Goal: Task Accomplishment & Management: Manage account settings

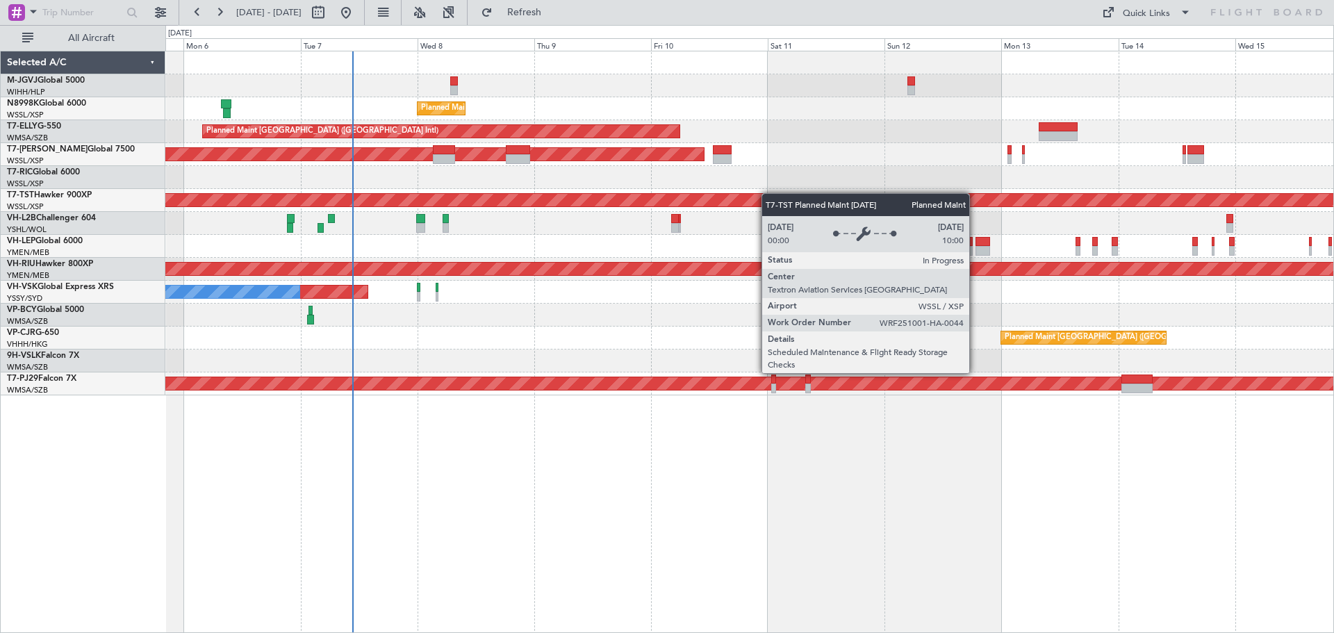
click at [768, 193] on div "Planned Maint [GEOGRAPHIC_DATA] (Seletar) Planned Maint [GEOGRAPHIC_DATA] ([GEO…" at bounding box center [749, 223] width 1168 height 344
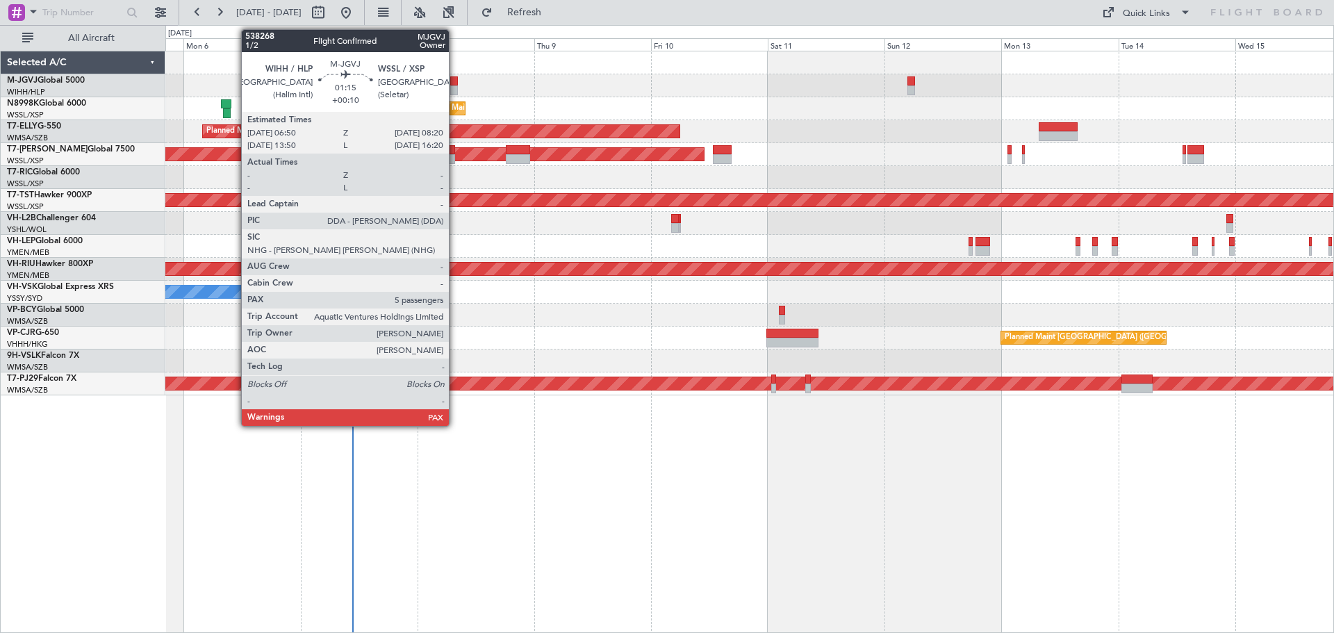
click at [455, 80] on div at bounding box center [454, 81] width 8 height 10
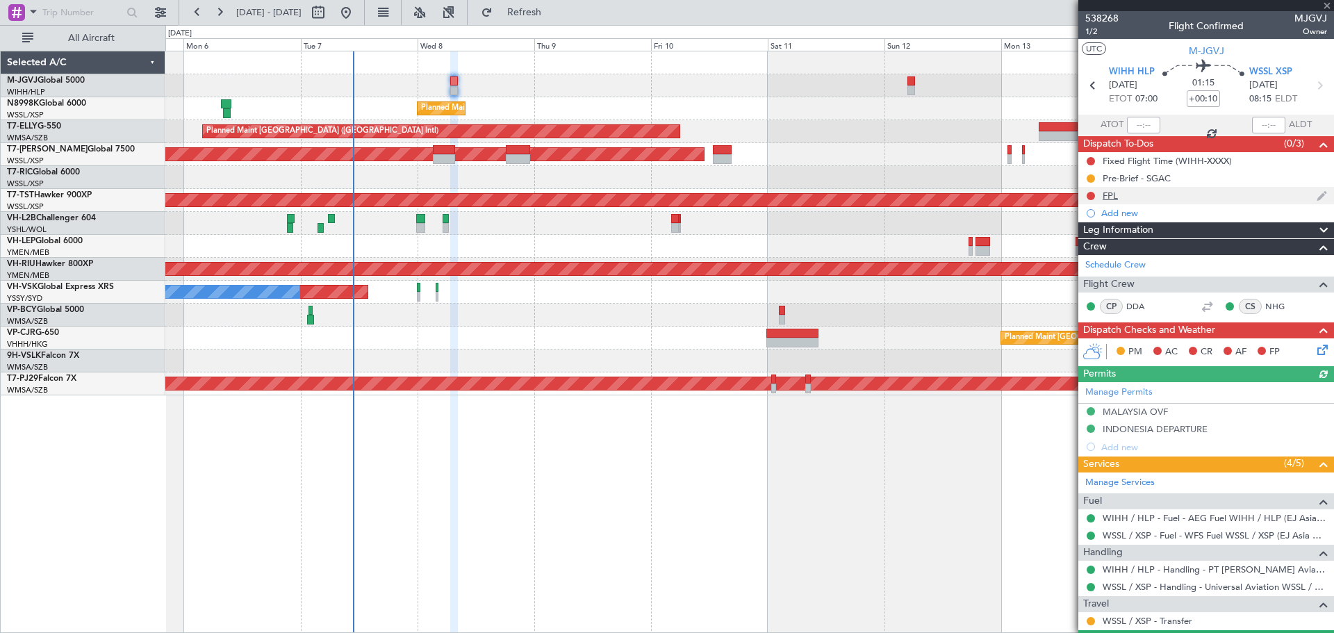
click at [1113, 195] on div "FPL" at bounding box center [1110, 196] width 15 height 12
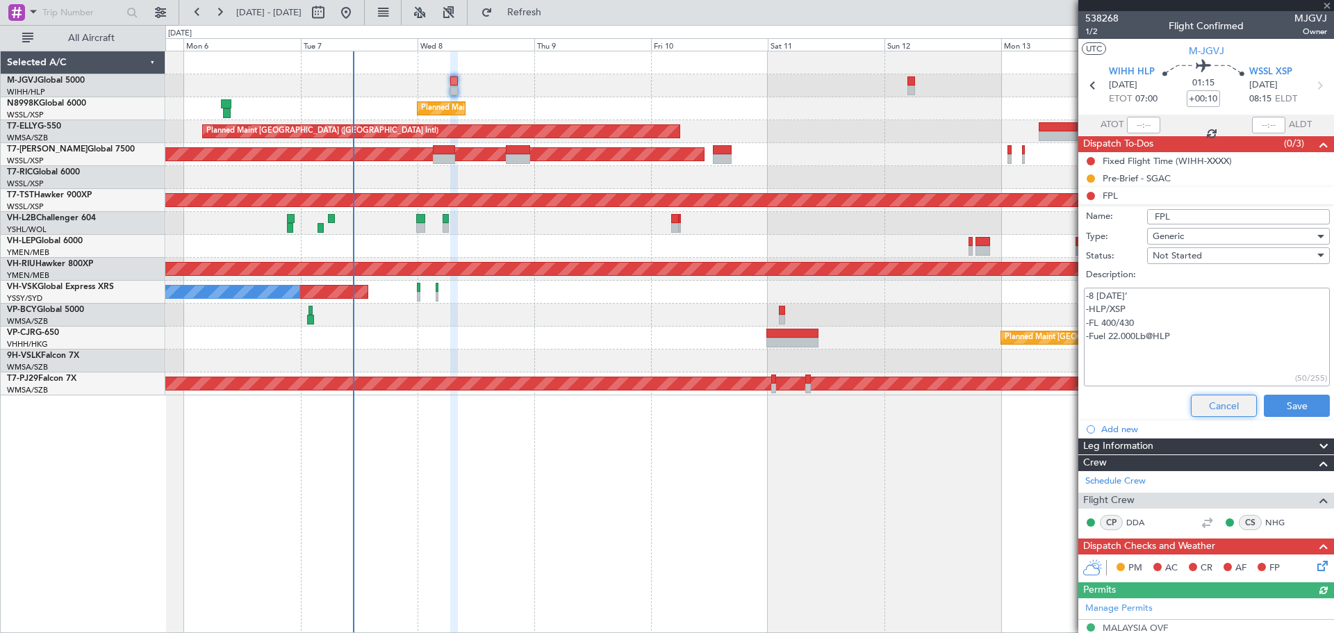
click at [1203, 404] on button "Cancel" at bounding box center [1224, 406] width 66 height 22
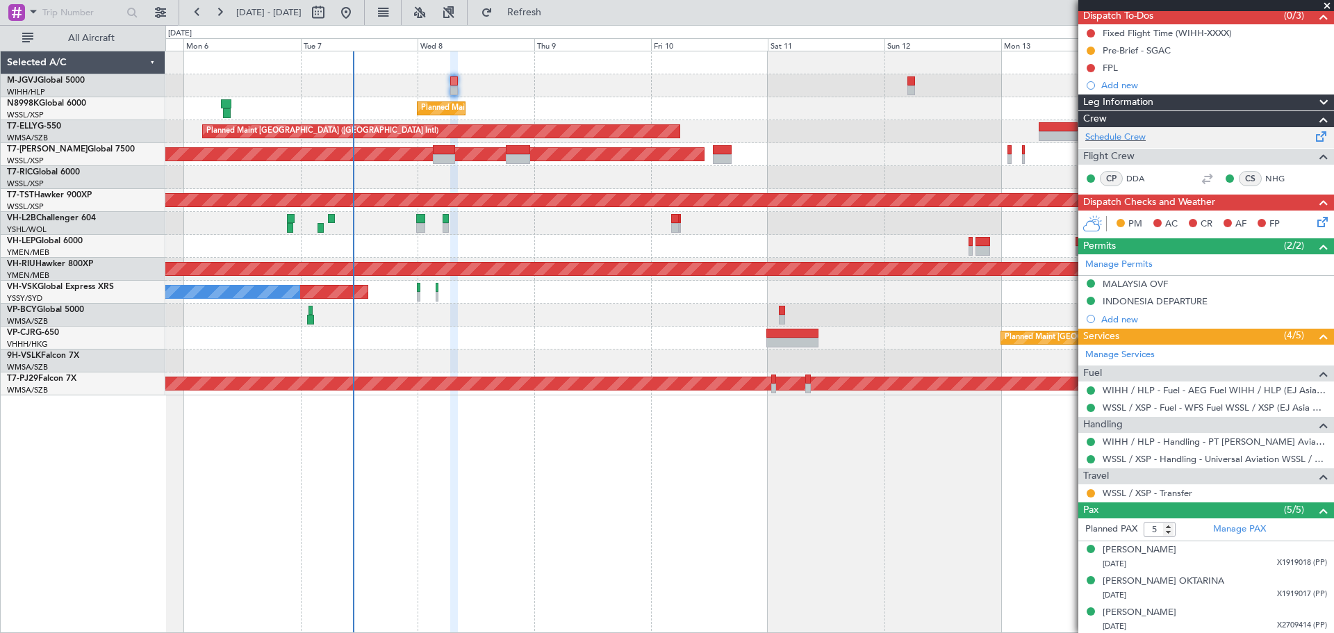
scroll to position [192, 0]
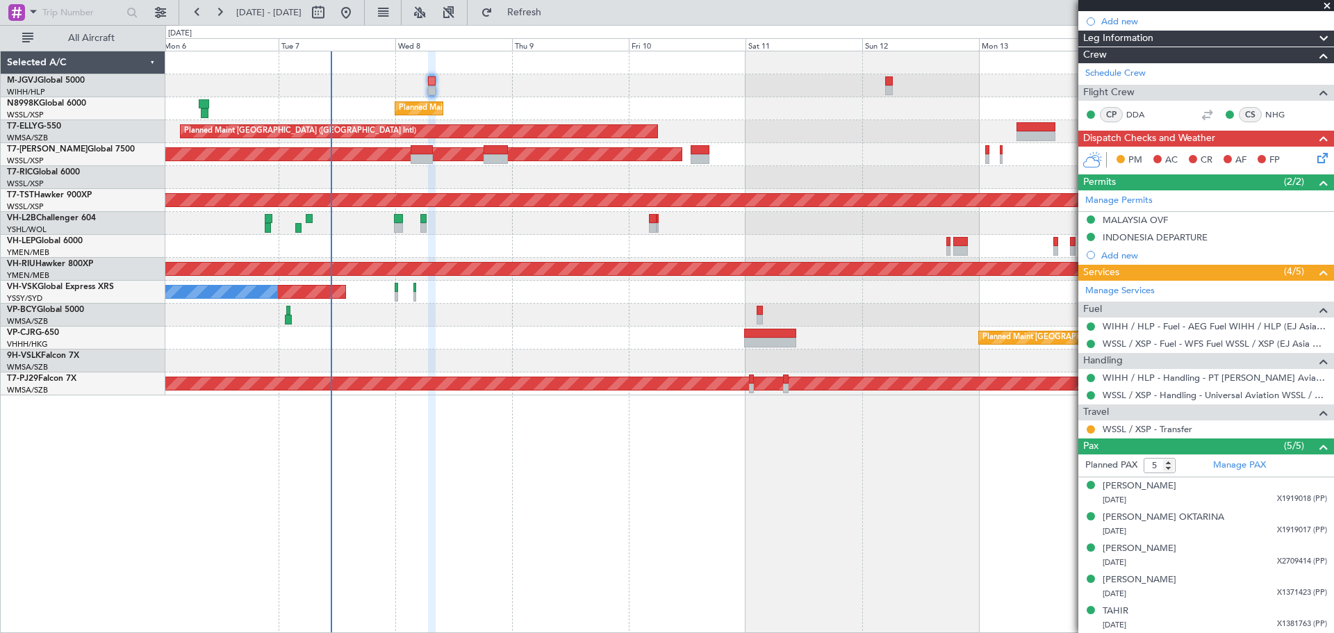
click at [761, 94] on div at bounding box center [749, 85] width 1168 height 23
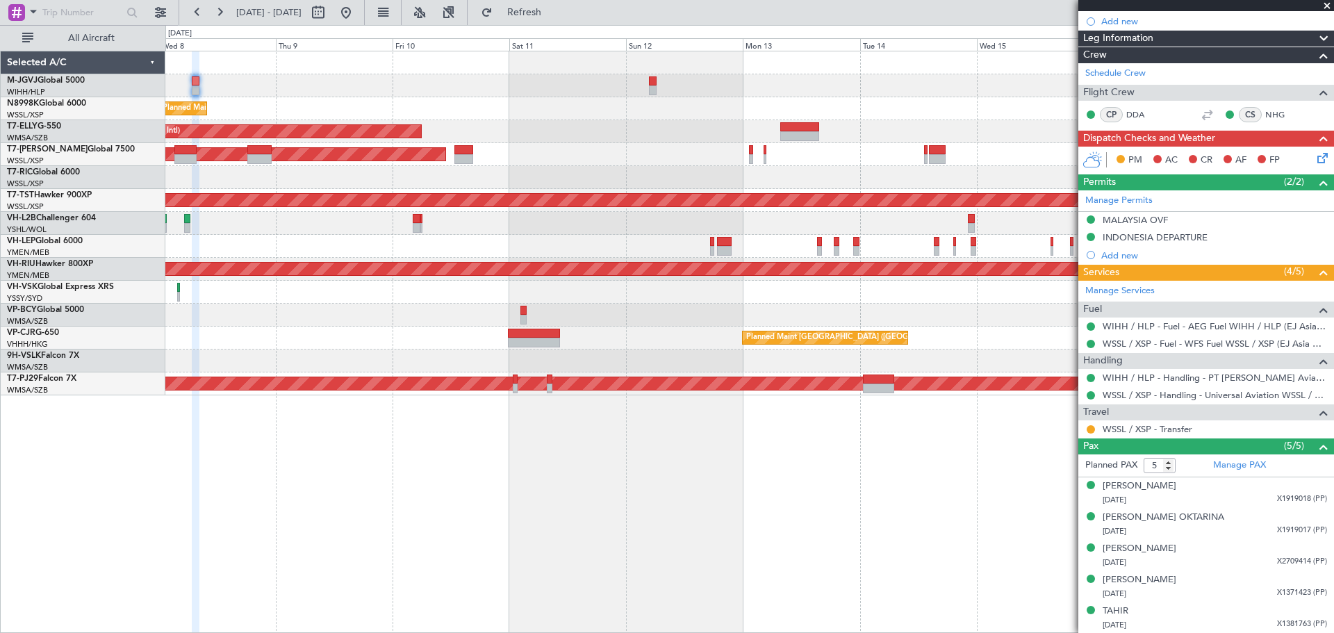
click at [660, 137] on div "Planned Maint [GEOGRAPHIC_DATA] ([GEOGRAPHIC_DATA] Intl)" at bounding box center [749, 131] width 1168 height 23
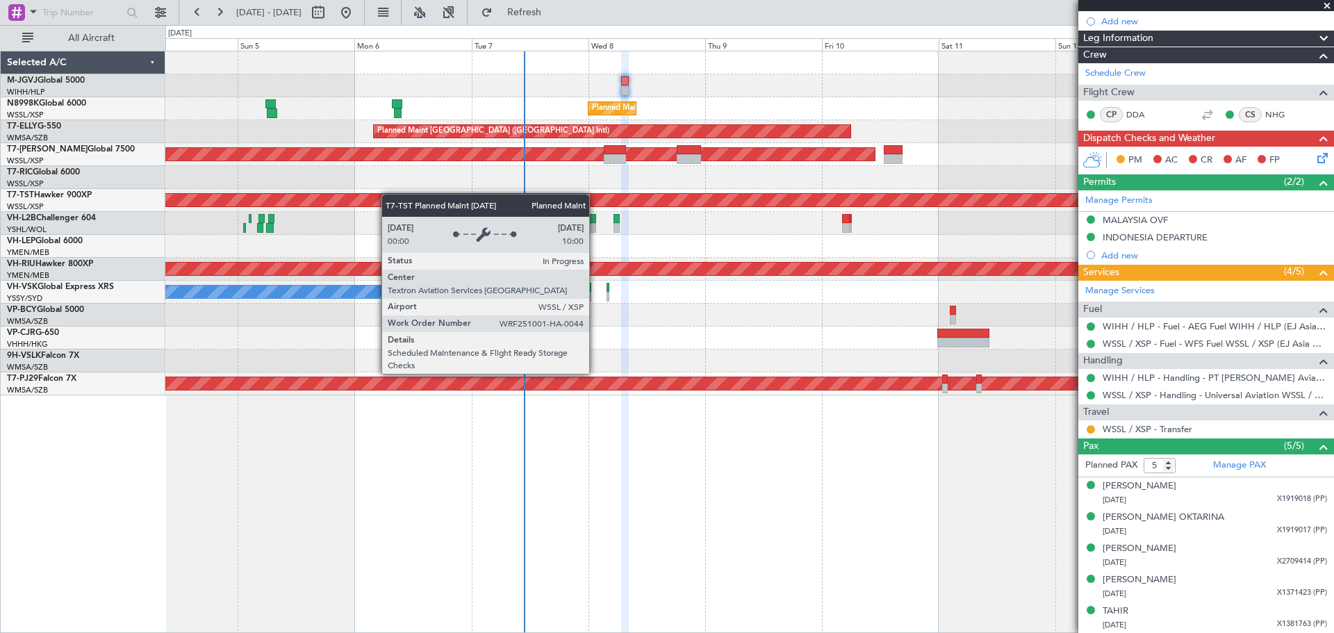
click at [707, 202] on div "Planned Maint [GEOGRAPHIC_DATA] (Seletar) Planned Maint [GEOGRAPHIC_DATA] ([GEO…" at bounding box center [749, 223] width 1168 height 344
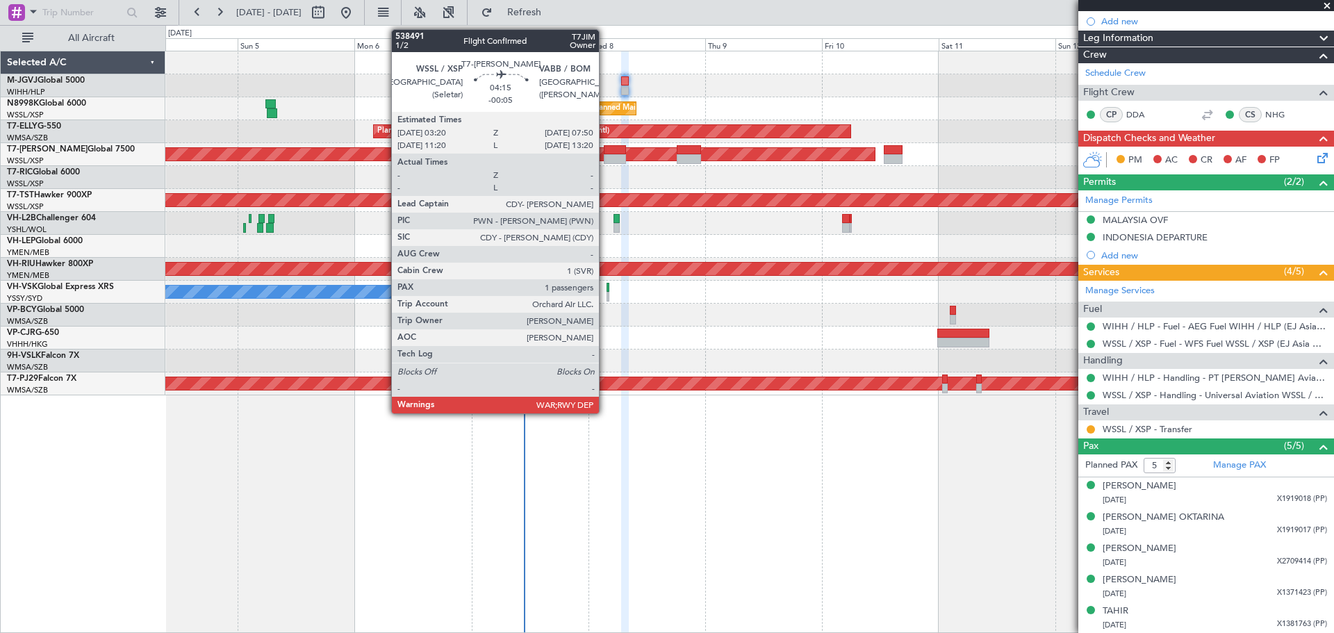
click at [605, 149] on div at bounding box center [615, 150] width 22 height 10
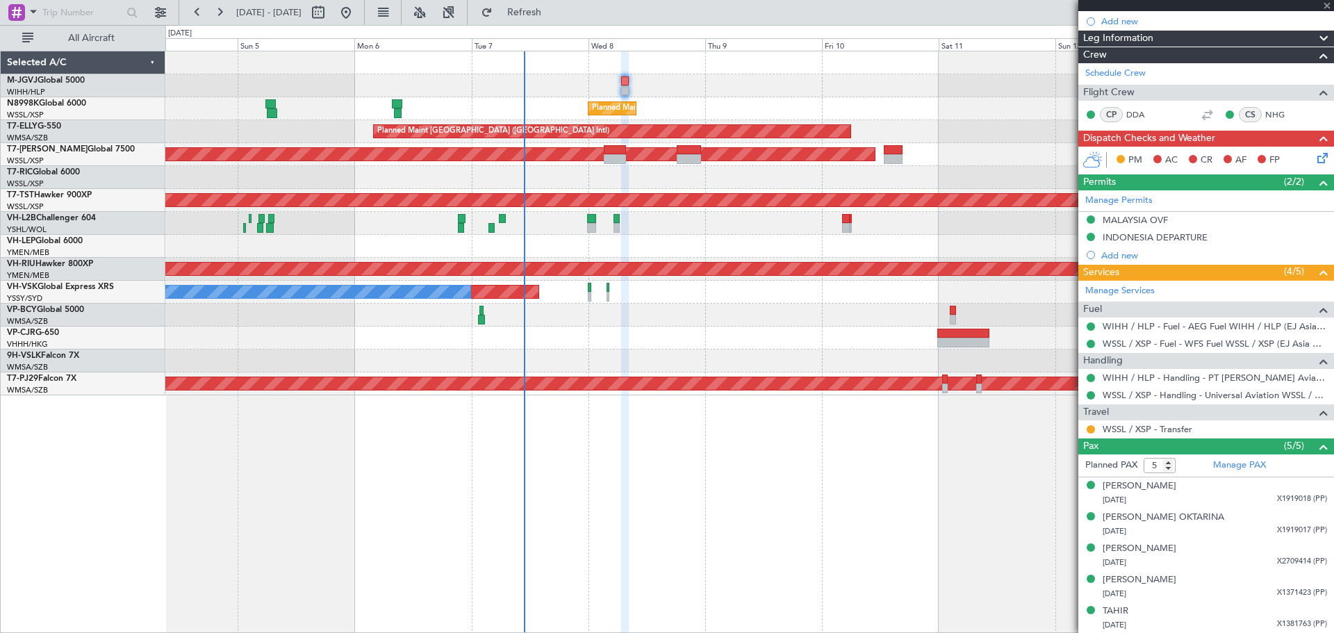
type input "-00:05"
type input "1"
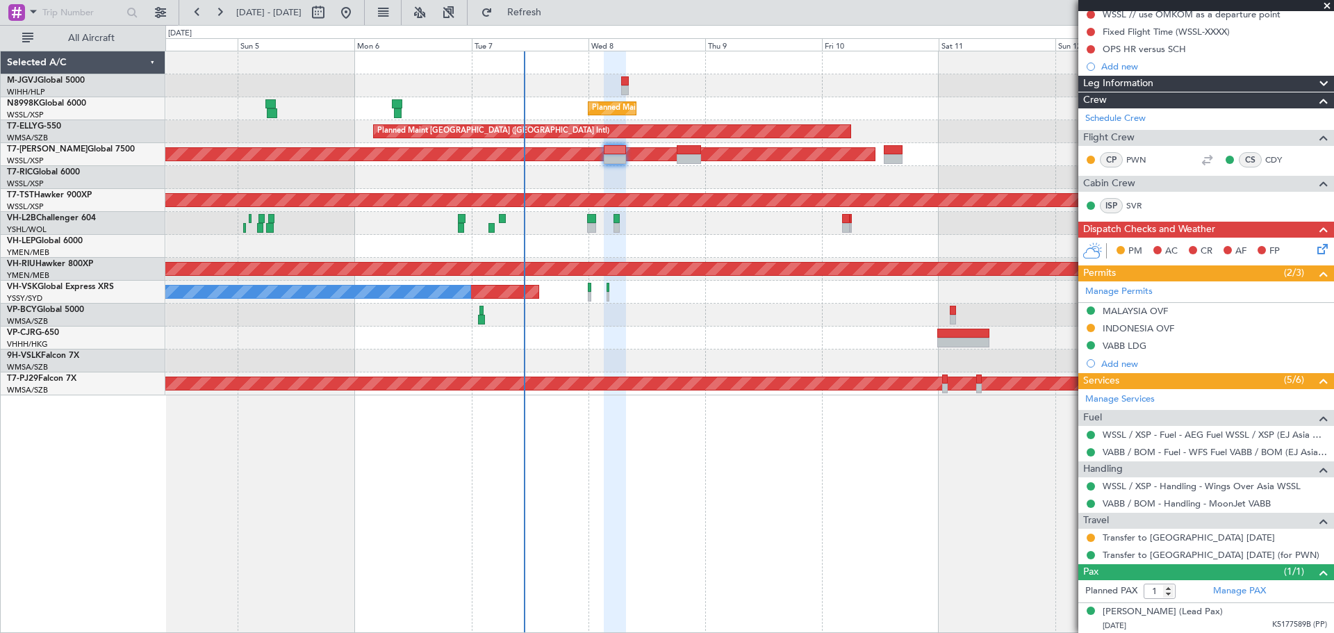
scroll to position [147, 0]
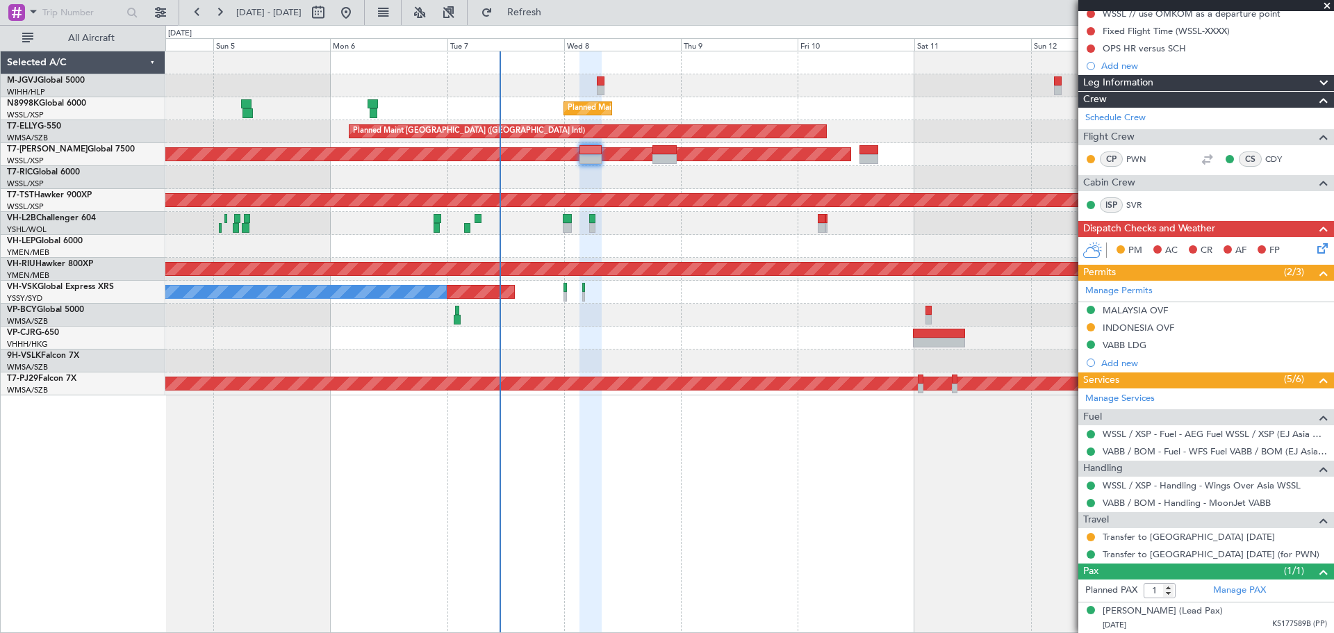
click at [708, 179] on div at bounding box center [749, 177] width 1168 height 23
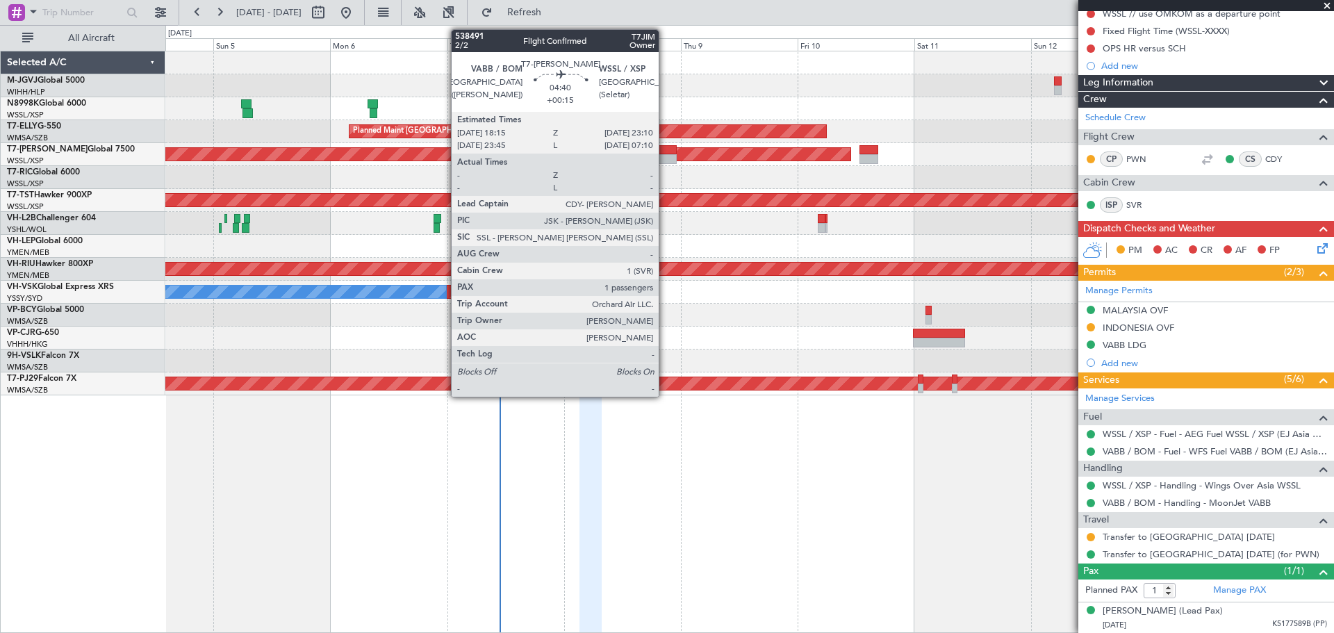
click at [665, 151] on div at bounding box center [664, 150] width 24 height 10
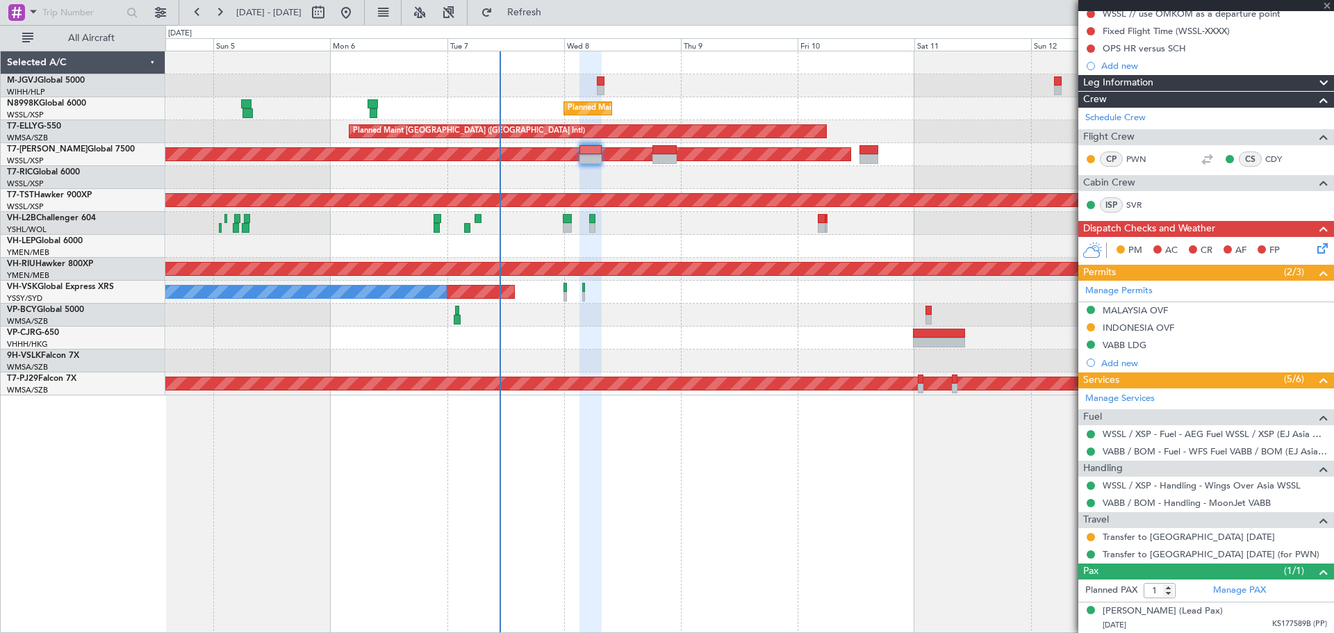
scroll to position [0, 0]
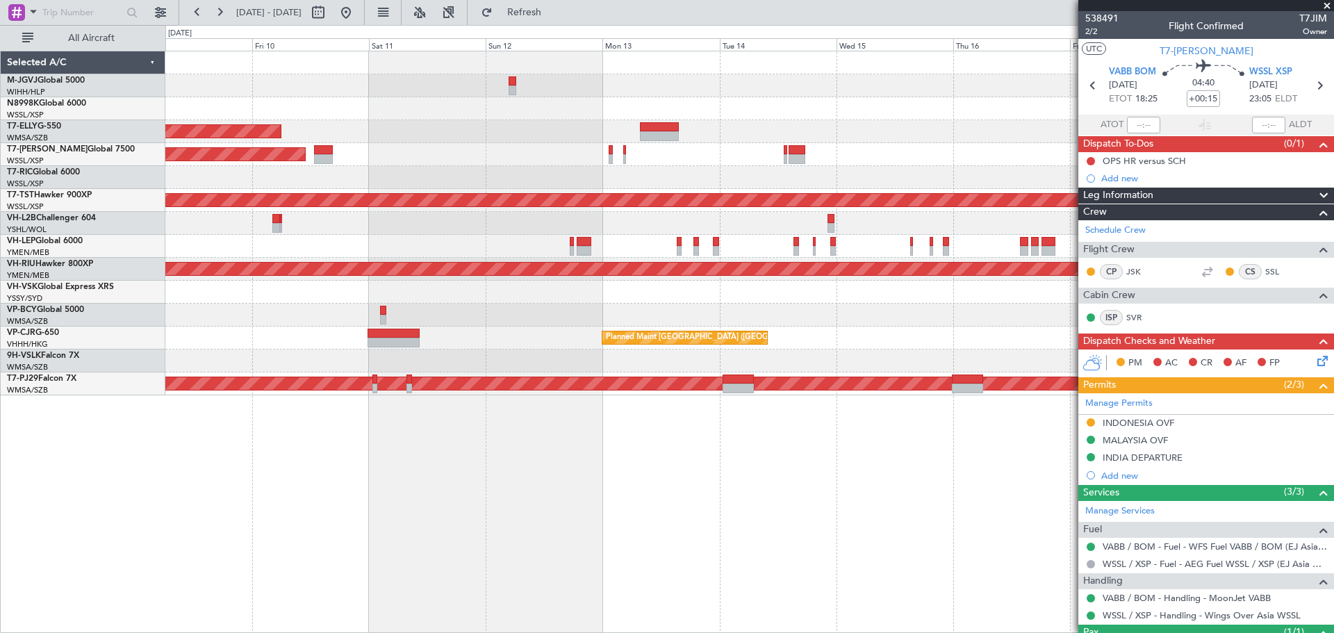
click at [342, 176] on div "Planned Maint [GEOGRAPHIC_DATA] (Seletar) Planned Maint [GEOGRAPHIC_DATA] ([GEO…" at bounding box center [749, 223] width 1168 height 344
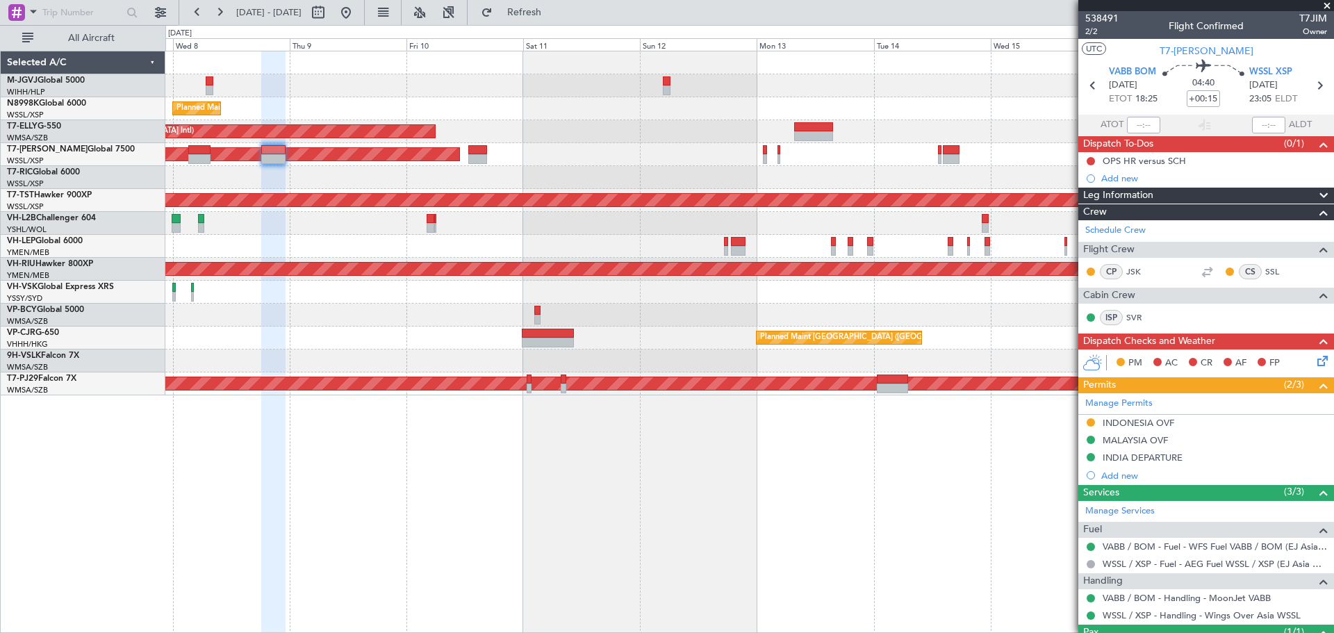
click at [463, 179] on div at bounding box center [749, 177] width 1168 height 23
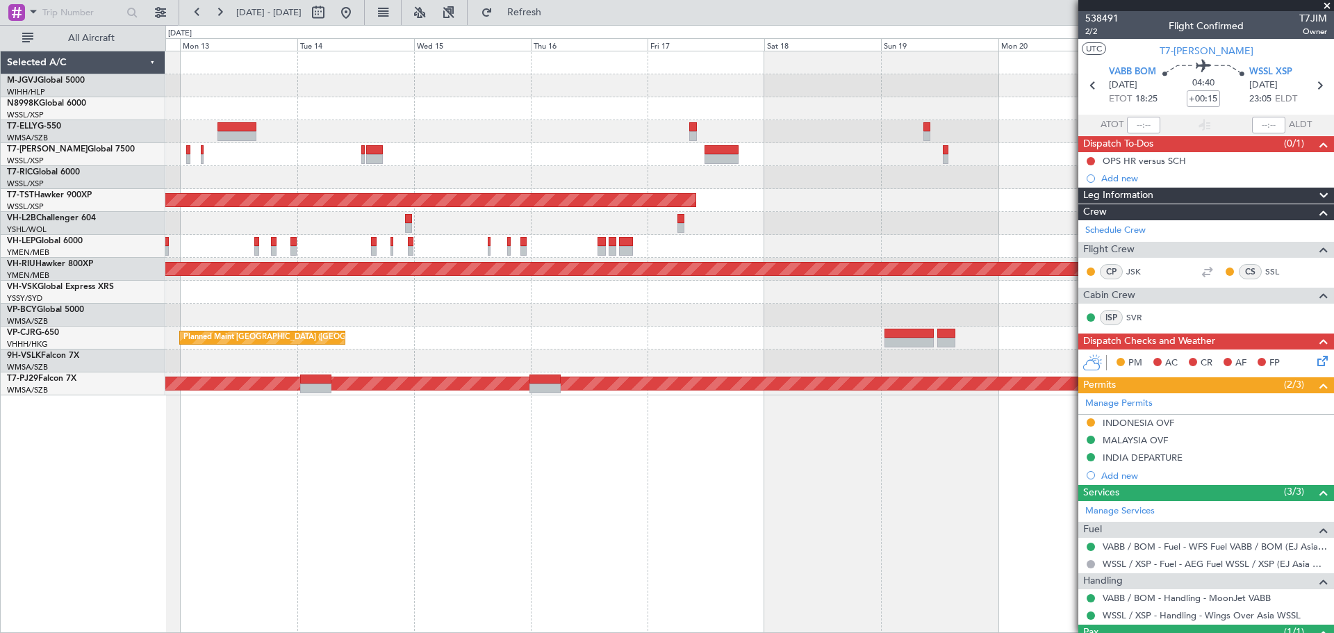
click at [419, 166] on div "Planned Maint [GEOGRAPHIC_DATA] (Seletar) Planned Maint [GEOGRAPHIC_DATA] (Sele…" at bounding box center [749, 223] width 1168 height 344
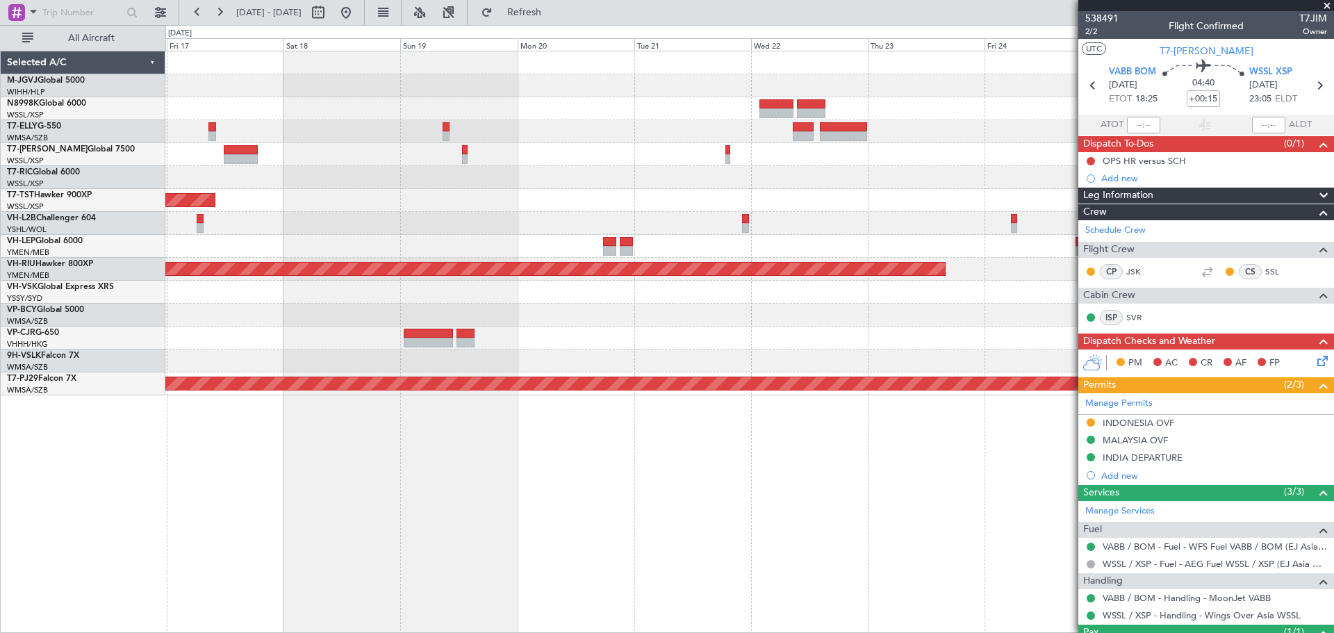
click at [493, 154] on div at bounding box center [749, 154] width 1168 height 23
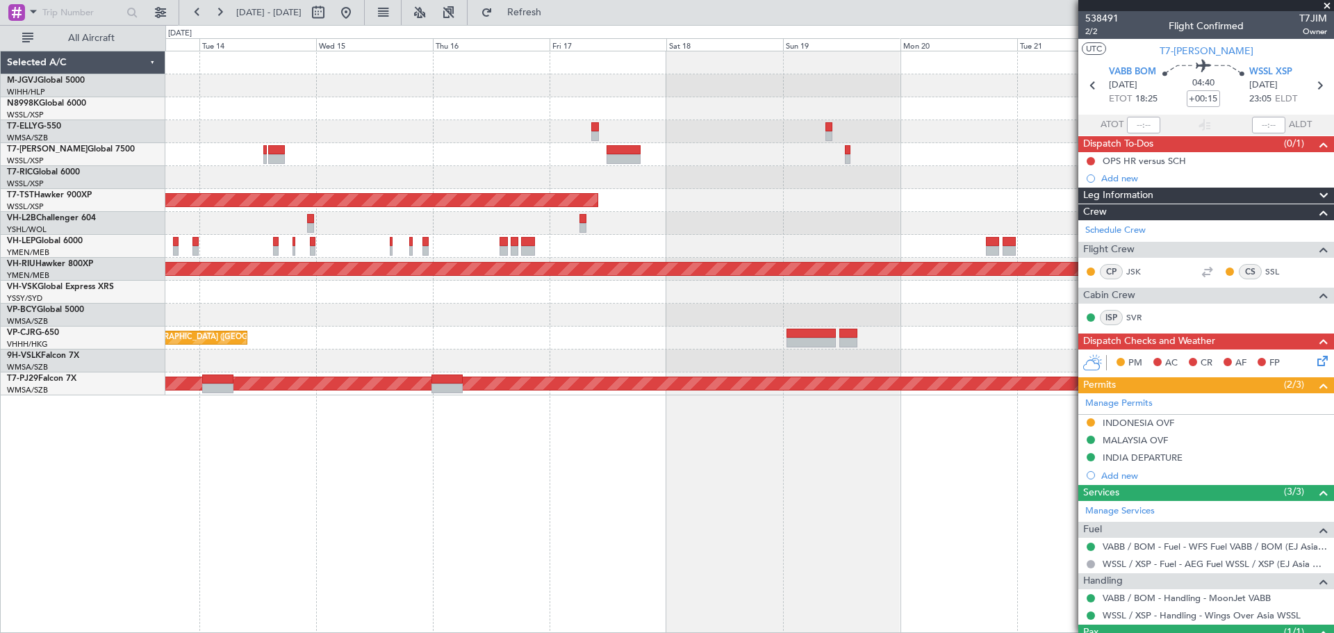
click at [738, 210] on div "Planned Maint [GEOGRAPHIC_DATA] (Seletar)" at bounding box center [749, 200] width 1168 height 23
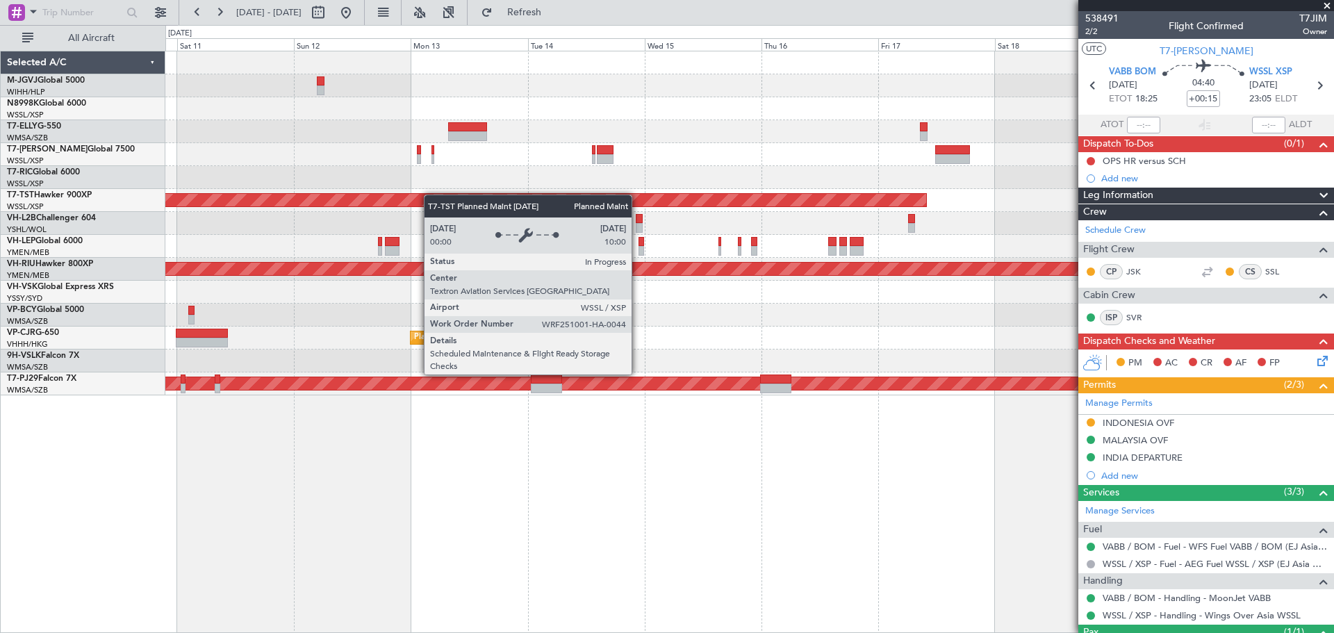
click at [621, 204] on div "Planned Maint [GEOGRAPHIC_DATA] (Seletar) Planned Maint [GEOGRAPHIC_DATA] ([GEO…" at bounding box center [749, 223] width 1168 height 344
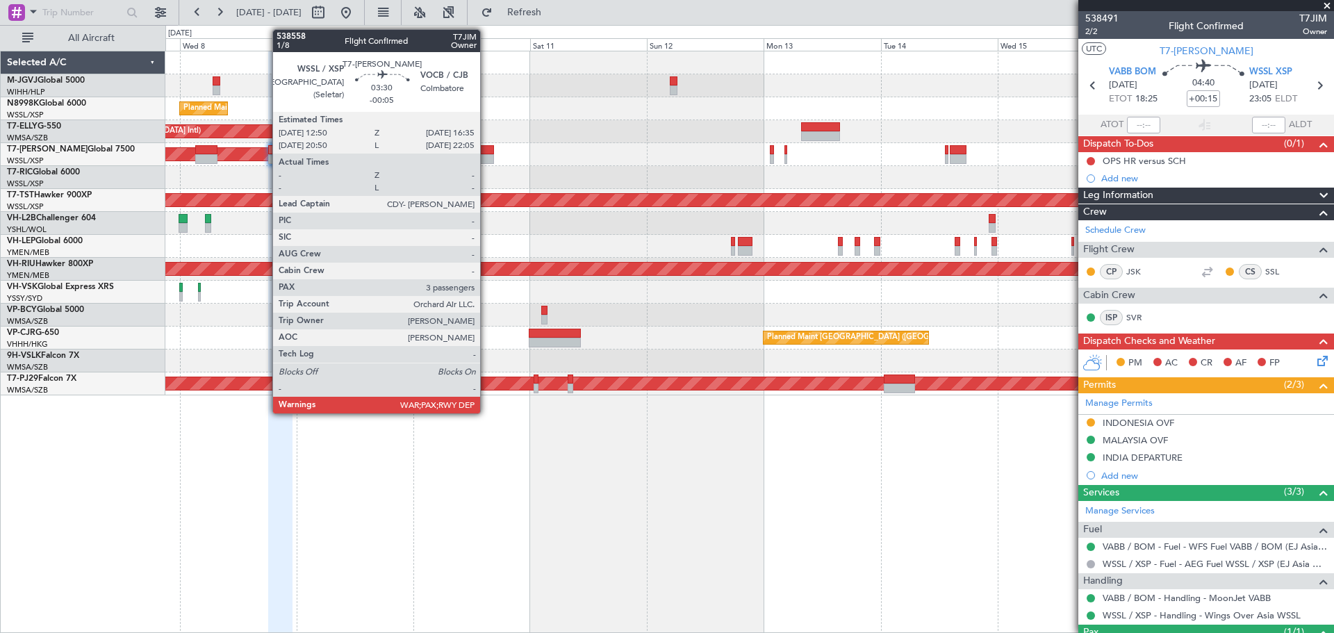
click at [486, 155] on div at bounding box center [484, 159] width 19 height 10
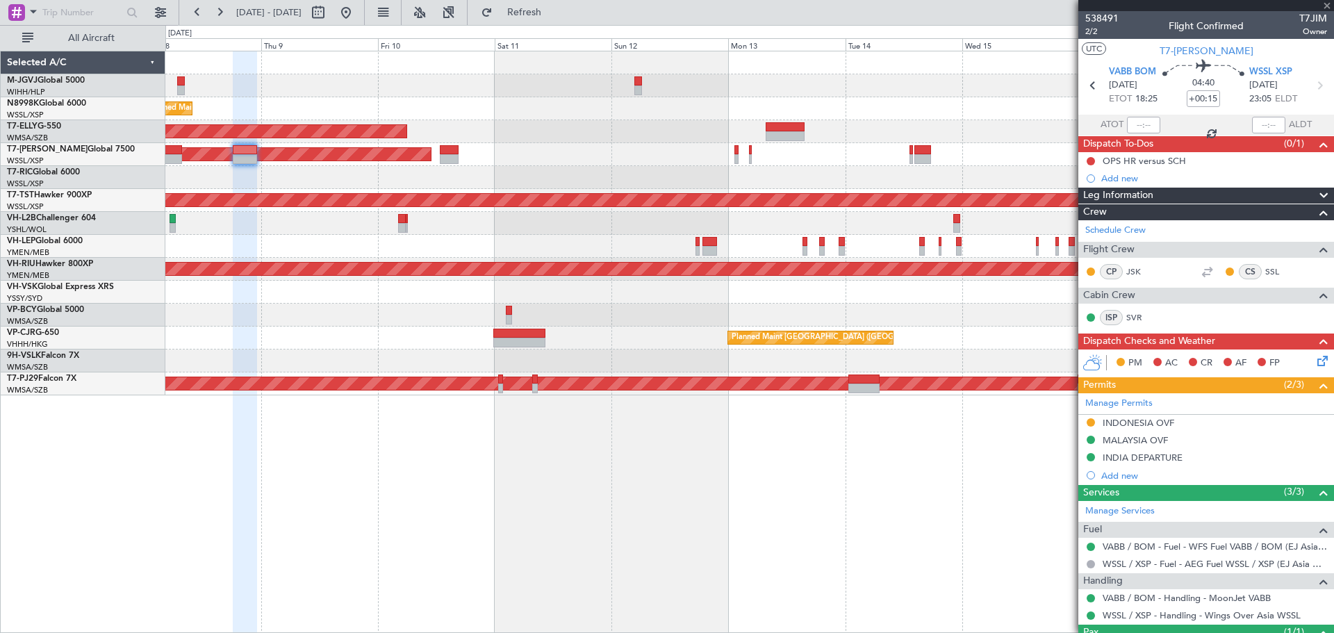
click at [620, 182] on div at bounding box center [749, 177] width 1168 height 23
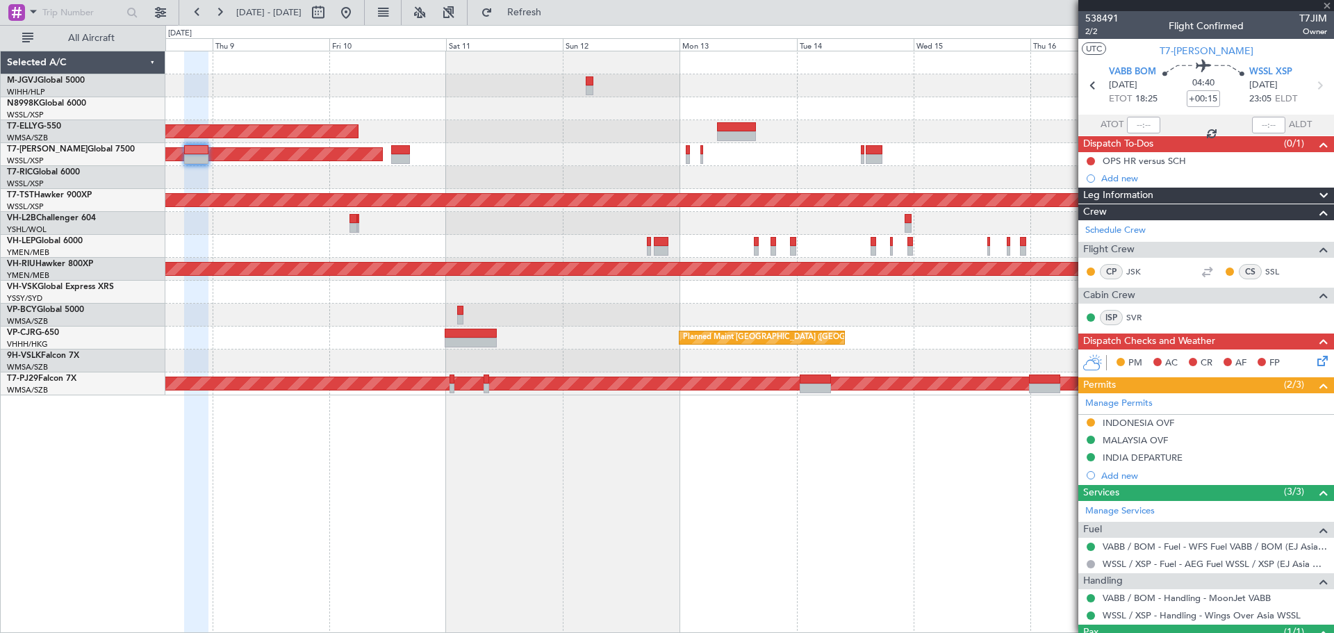
type input "-00:05"
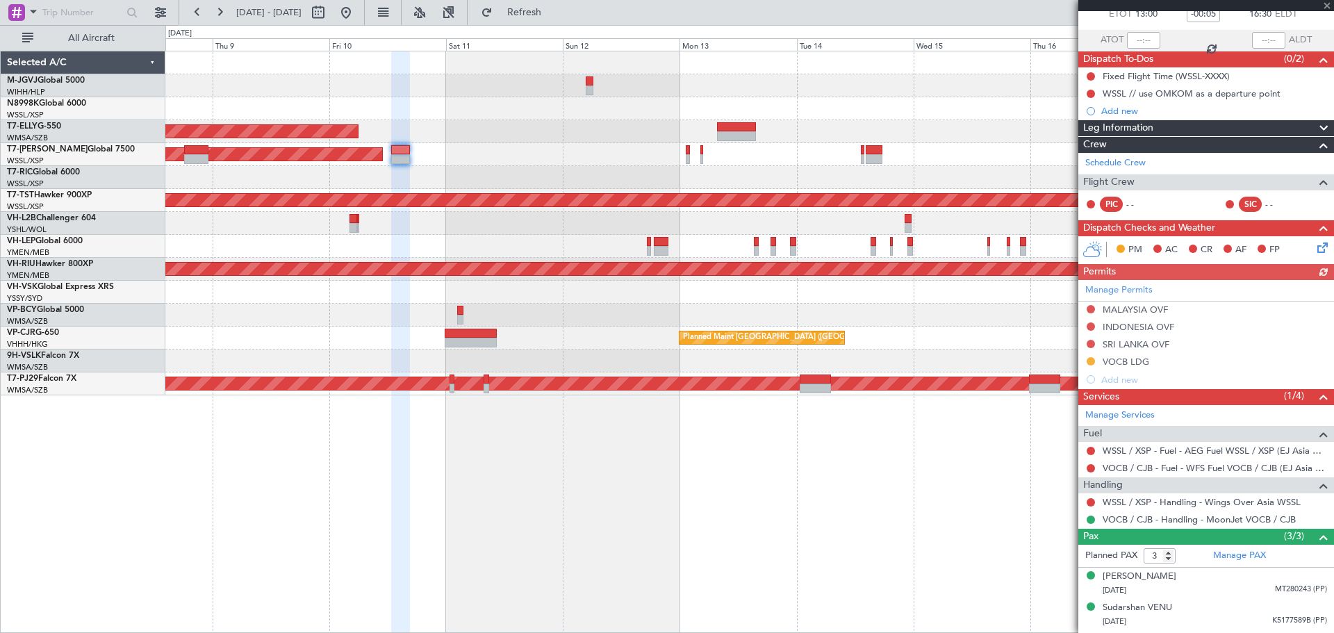
scroll to position [113, 0]
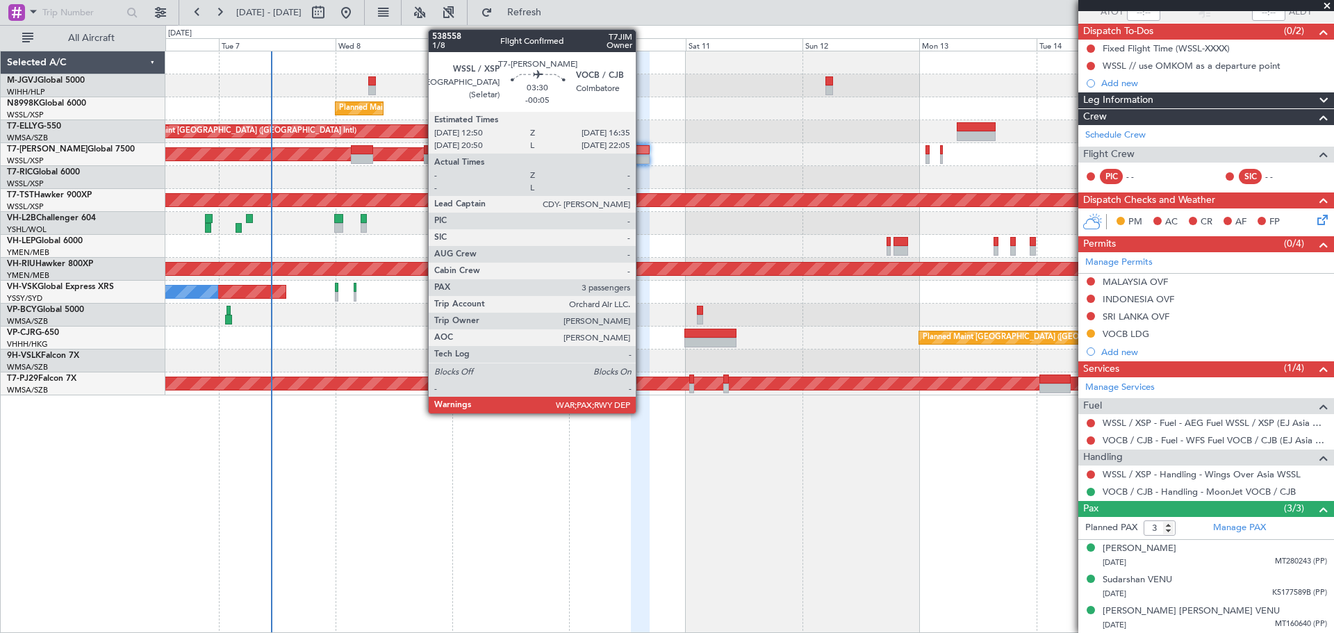
click at [642, 153] on div at bounding box center [640, 150] width 19 height 10
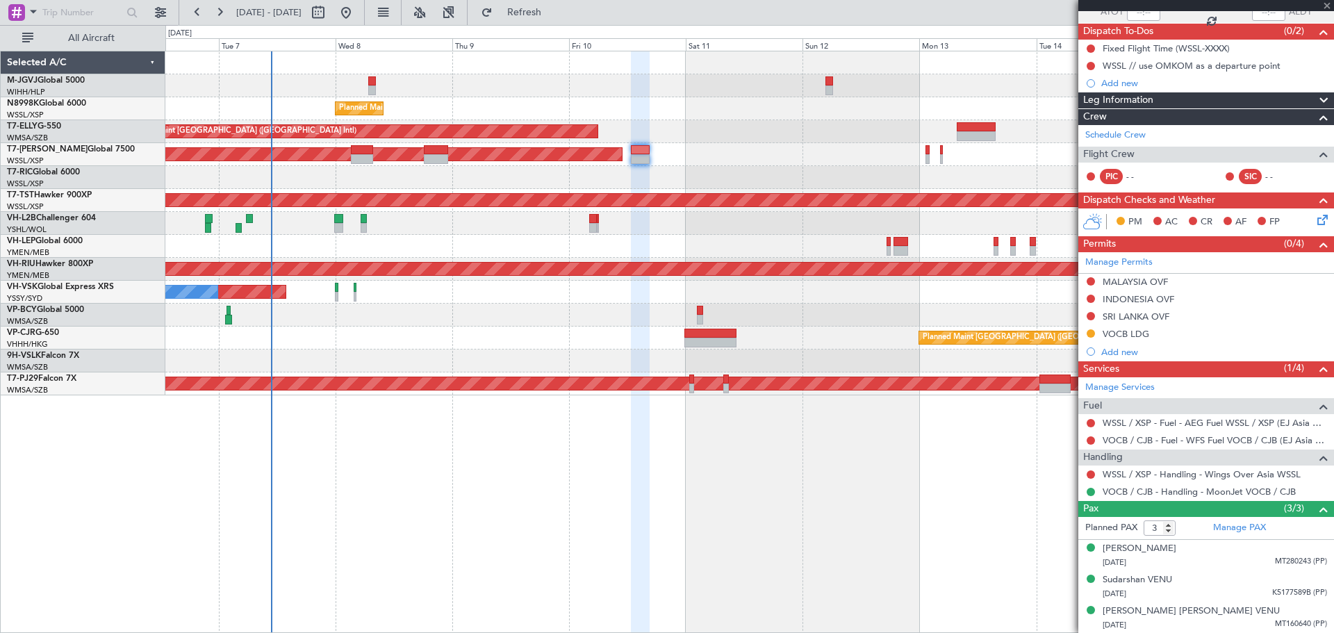
scroll to position [0, 0]
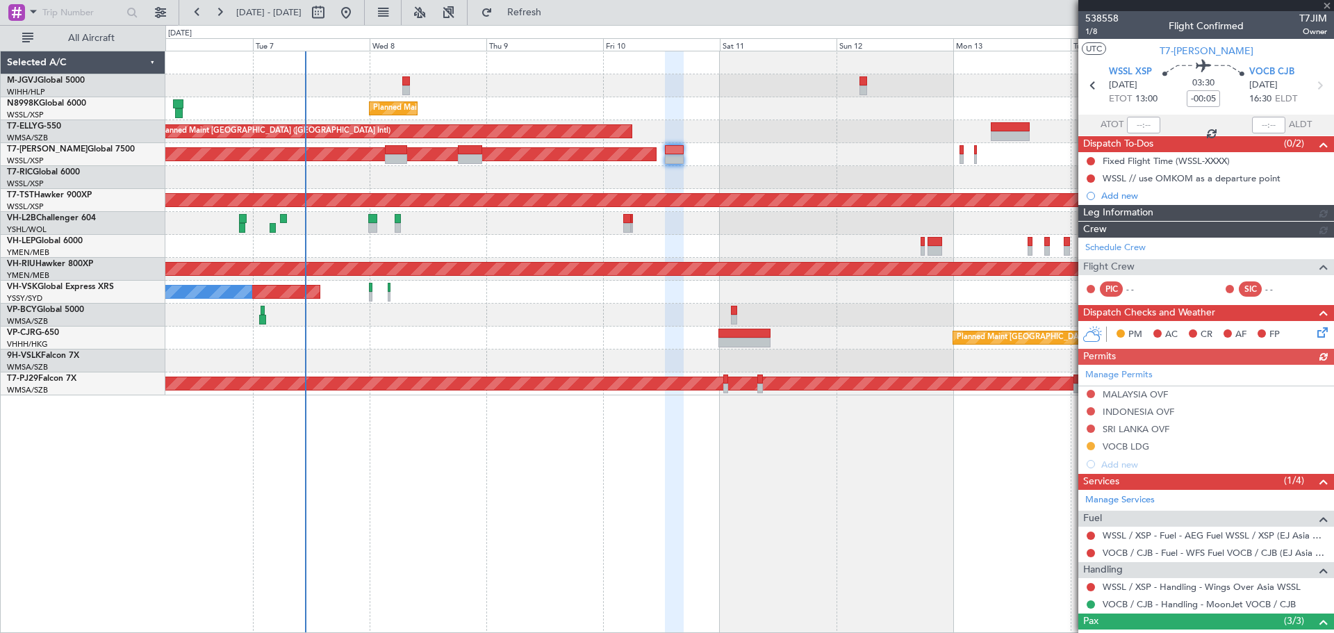
click at [745, 183] on div at bounding box center [749, 177] width 1168 height 23
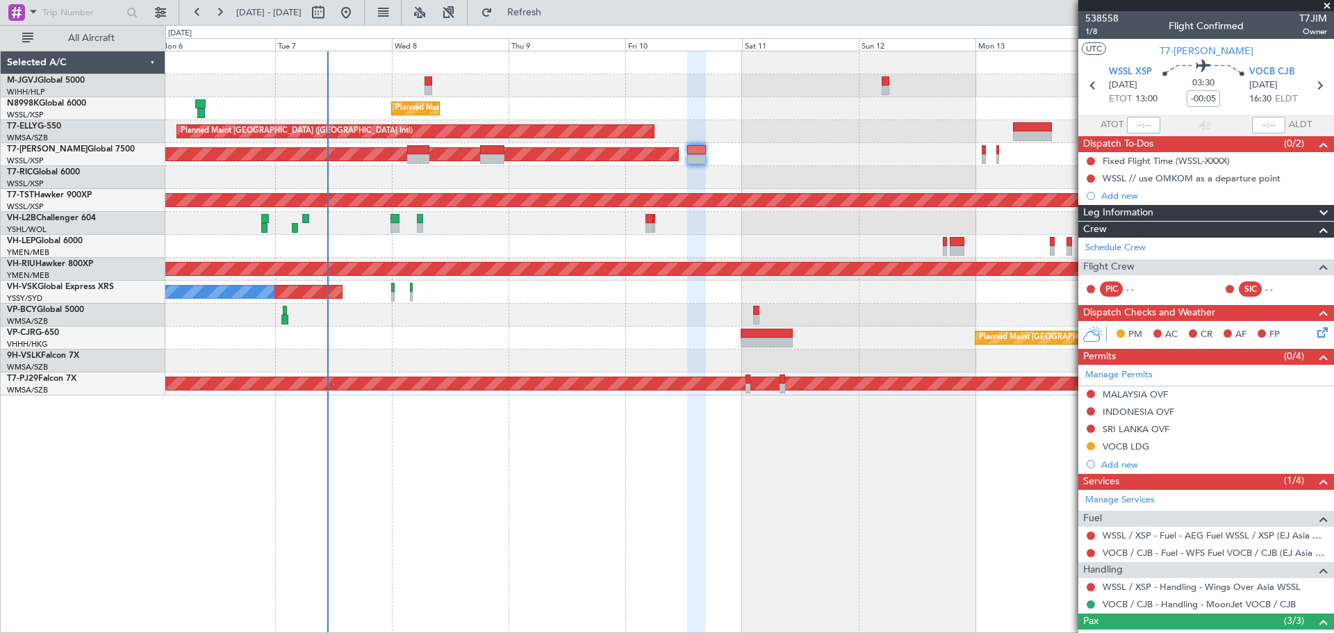
click at [717, 188] on div at bounding box center [749, 177] width 1168 height 23
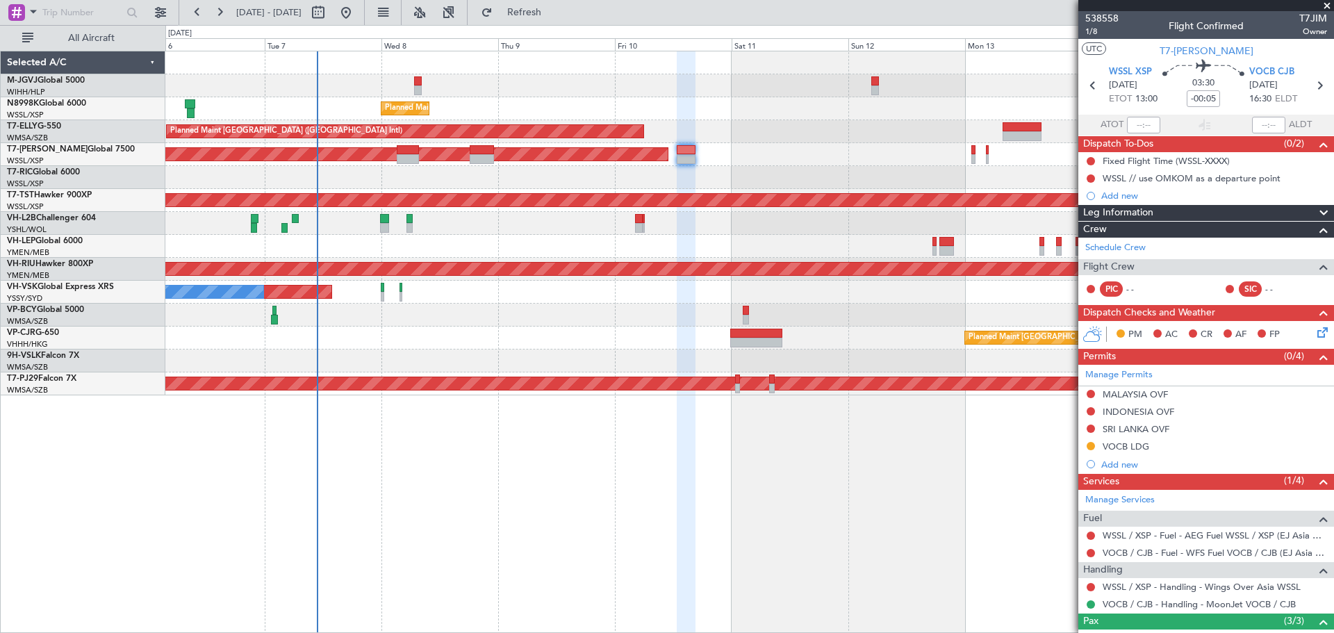
click at [902, 177] on div at bounding box center [749, 177] width 1168 height 23
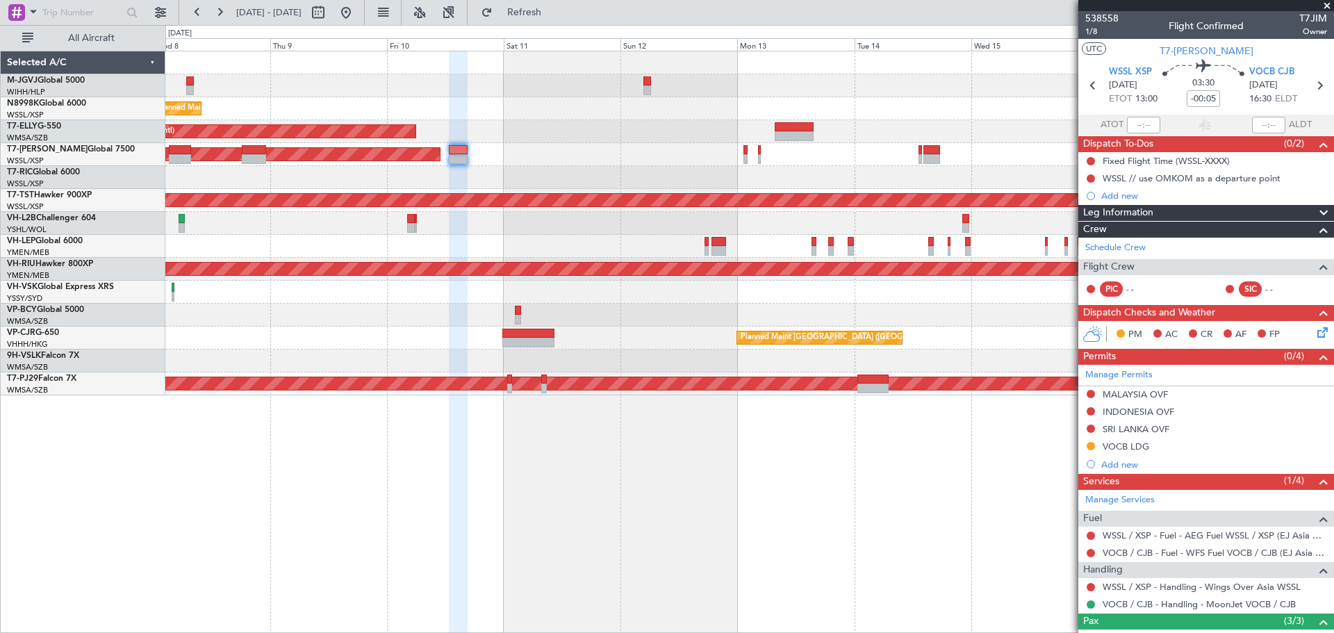
click at [583, 214] on div "Planned Maint [GEOGRAPHIC_DATA] (Seletar) Planned Maint [GEOGRAPHIC_DATA] ([GEO…" at bounding box center [749, 223] width 1168 height 344
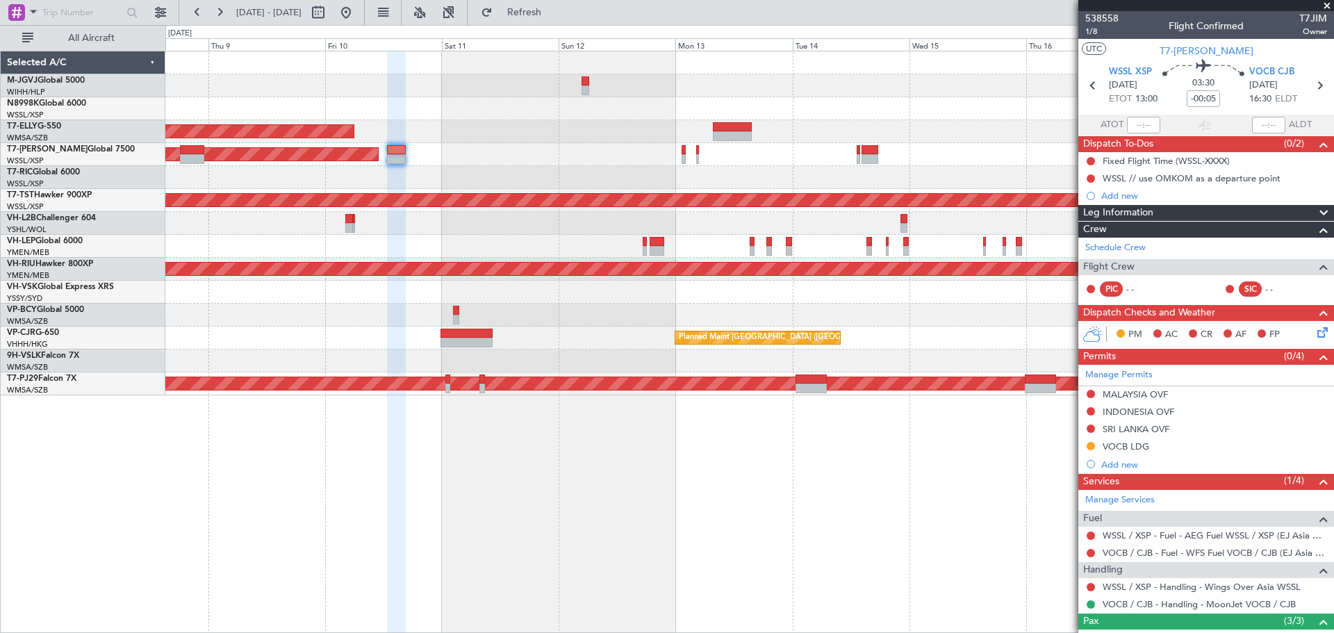
click at [872, 174] on div "Planned Maint [GEOGRAPHIC_DATA] (Seletar) Planned Maint [GEOGRAPHIC_DATA] ([GEO…" at bounding box center [749, 223] width 1168 height 344
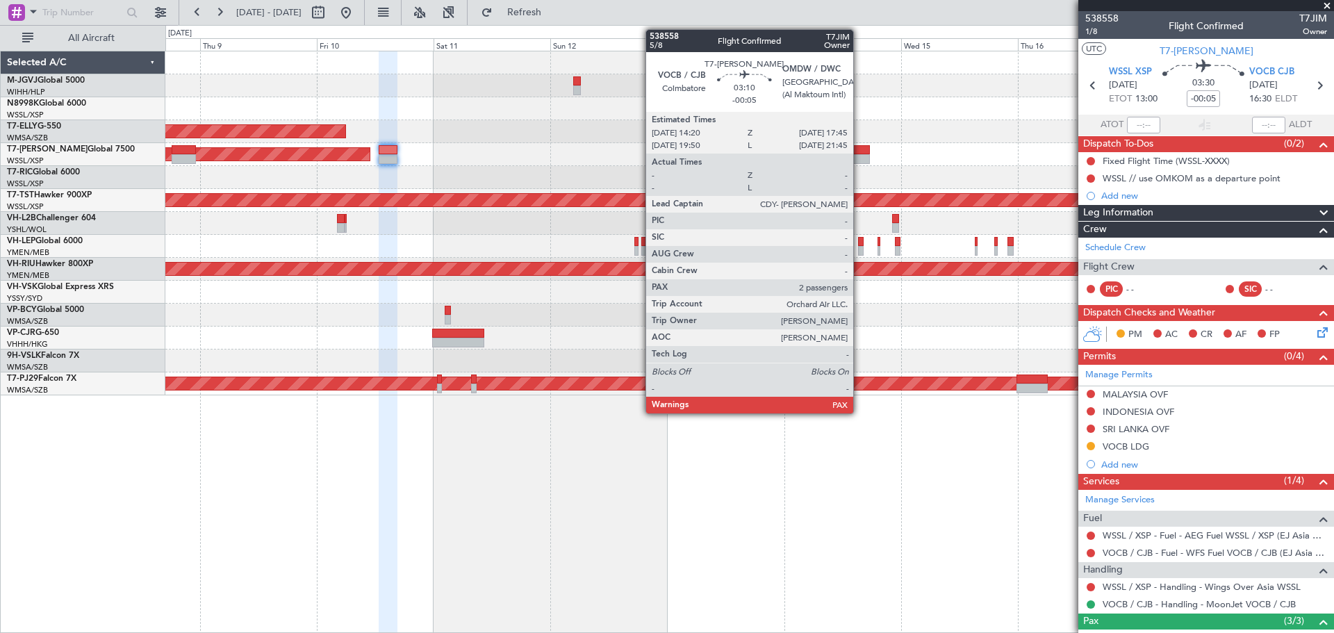
click at [860, 149] on div at bounding box center [861, 150] width 17 height 10
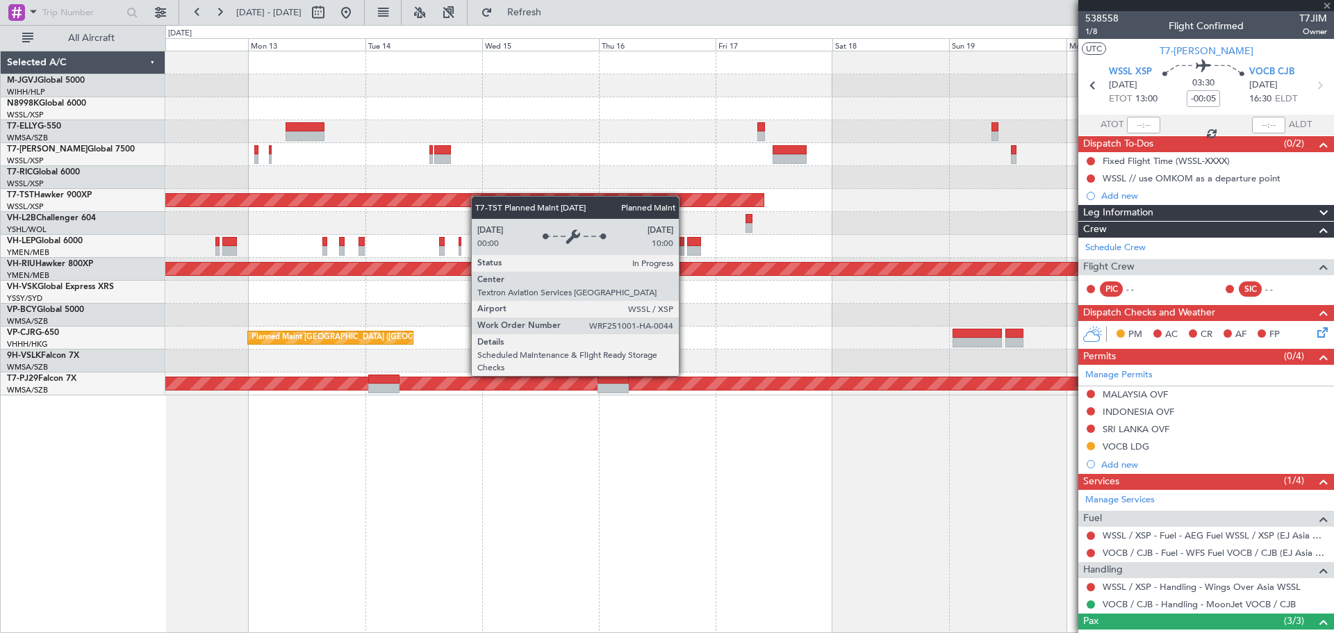
click at [450, 201] on div "Planned Maint [GEOGRAPHIC_DATA] ([GEOGRAPHIC_DATA] Intl) Planned Maint [GEOGRAP…" at bounding box center [749, 223] width 1168 height 344
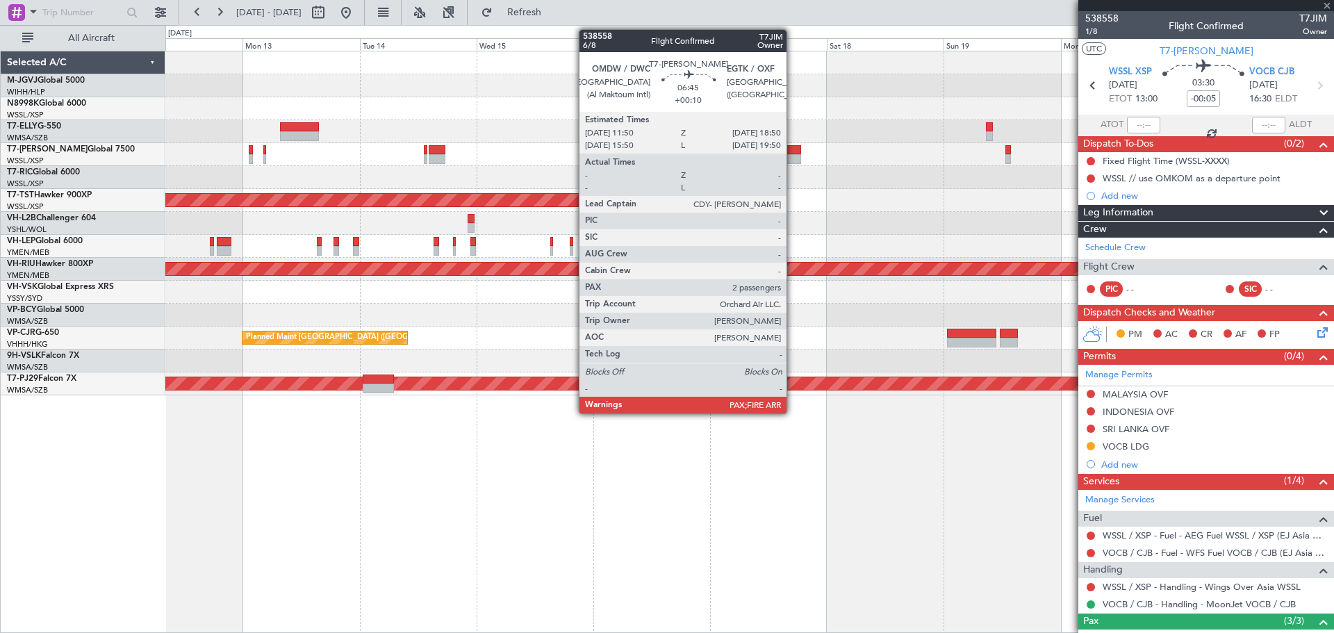
type input "2"
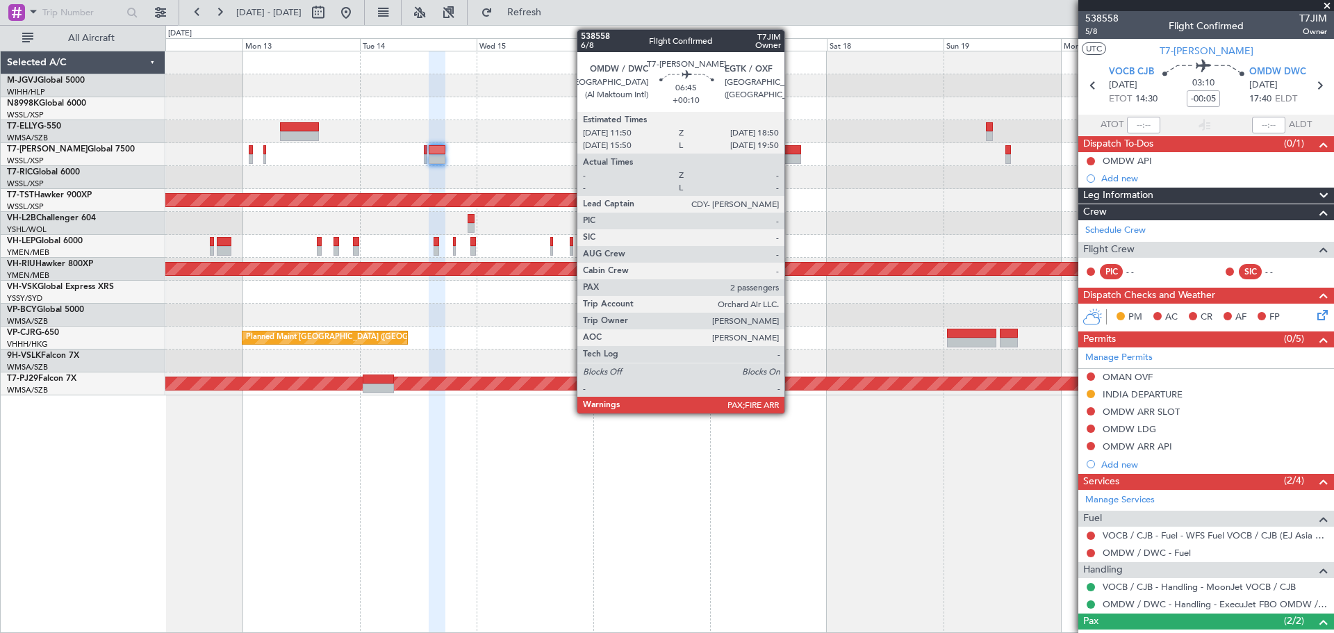
click at [791, 155] on div at bounding box center [784, 159] width 35 height 10
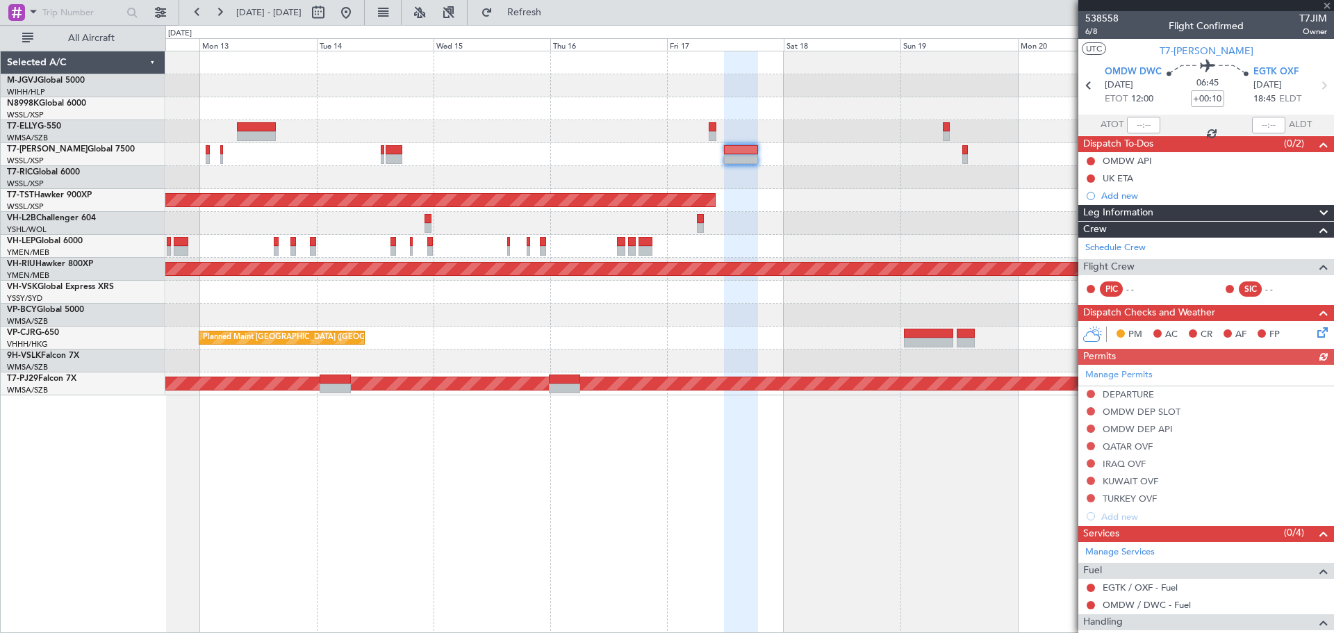
click at [882, 191] on div "Planned Maint [GEOGRAPHIC_DATA] (Seletar)" at bounding box center [749, 200] width 1168 height 23
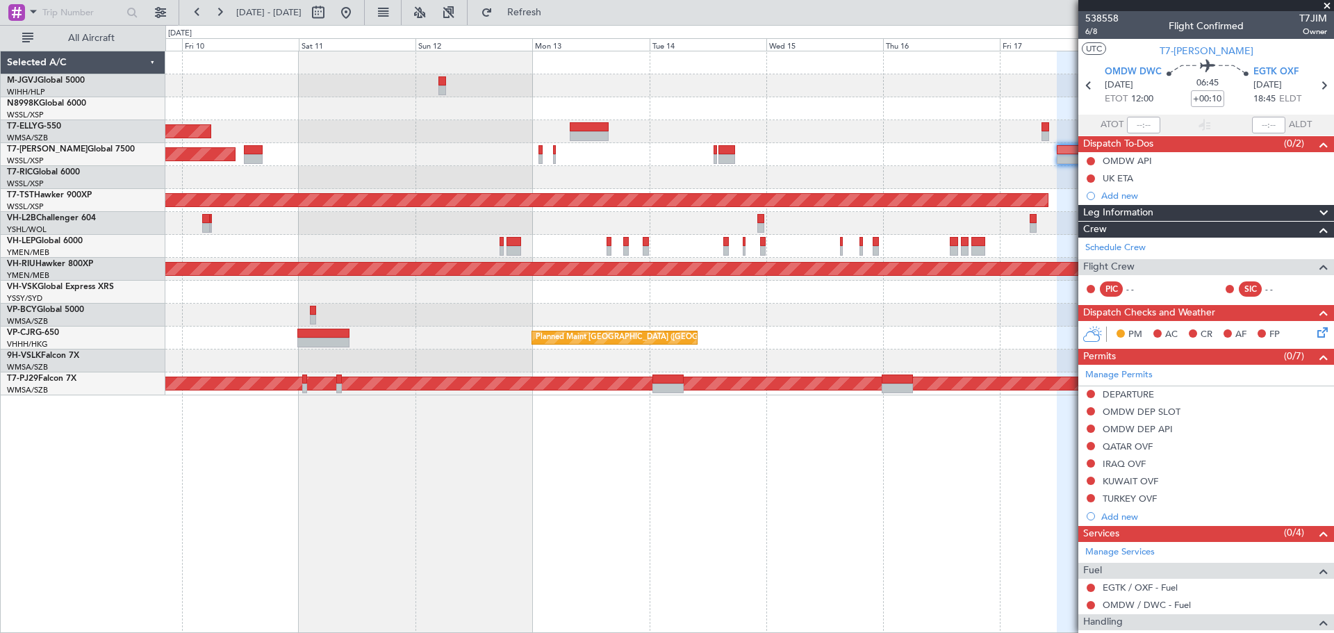
click at [859, 161] on div "Planned Maint [GEOGRAPHIC_DATA] (Seletar) Planned Maint [GEOGRAPHIC_DATA] ([GEO…" at bounding box center [749, 223] width 1168 height 344
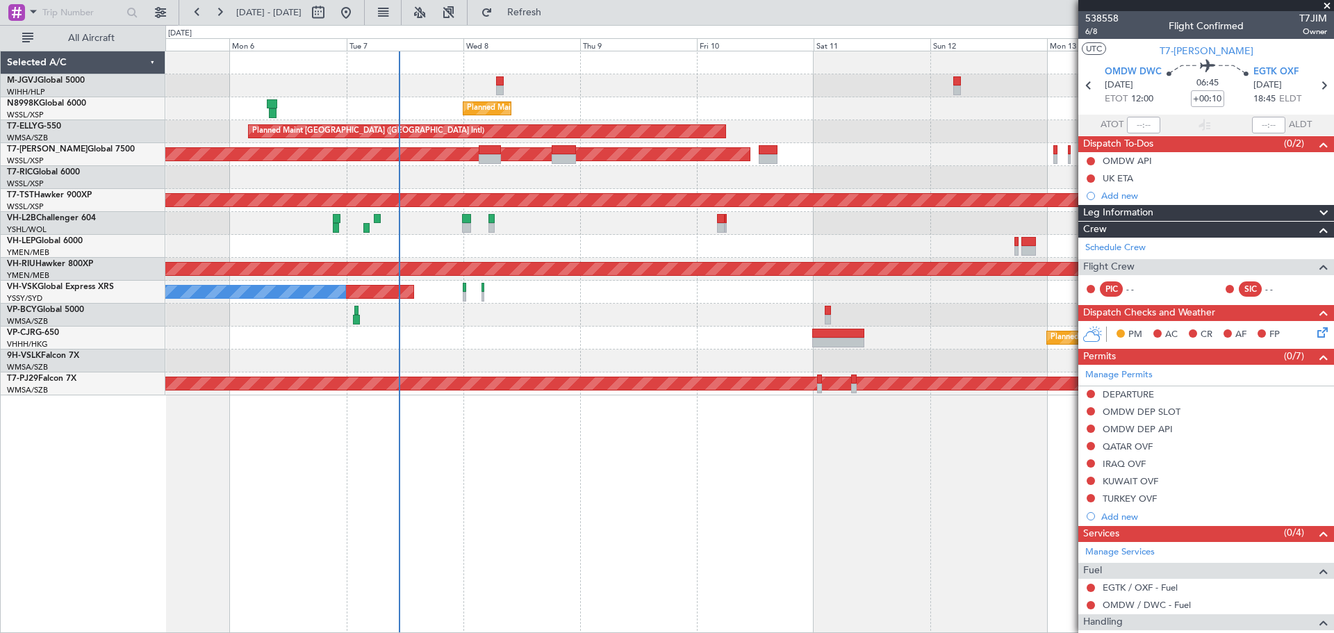
click at [639, 188] on div at bounding box center [749, 177] width 1168 height 23
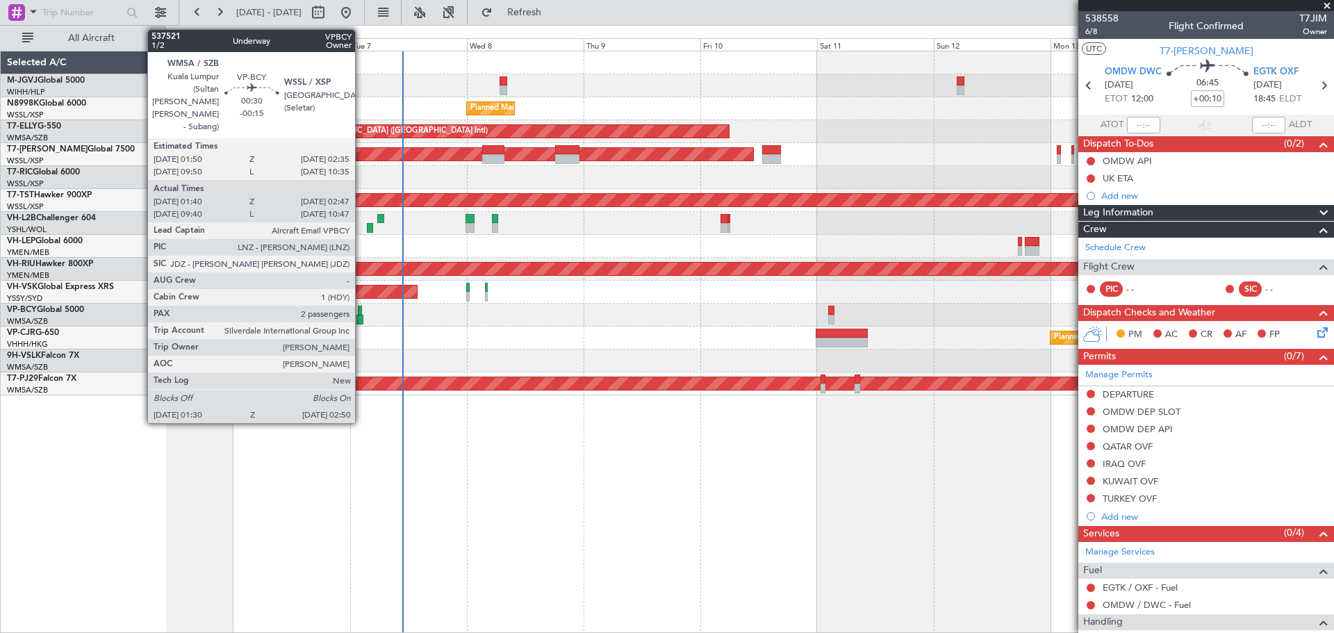
click at [361, 323] on div at bounding box center [359, 320] width 7 height 10
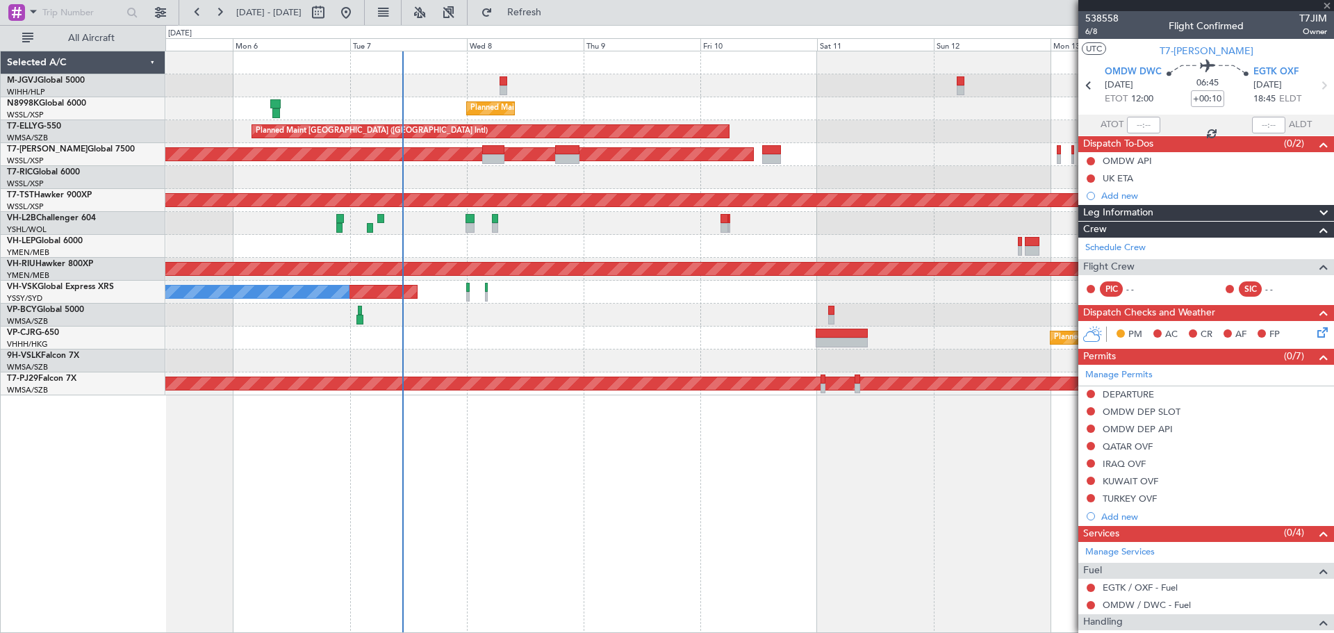
type input "-00:15"
type input "01:50"
type input "02:42"
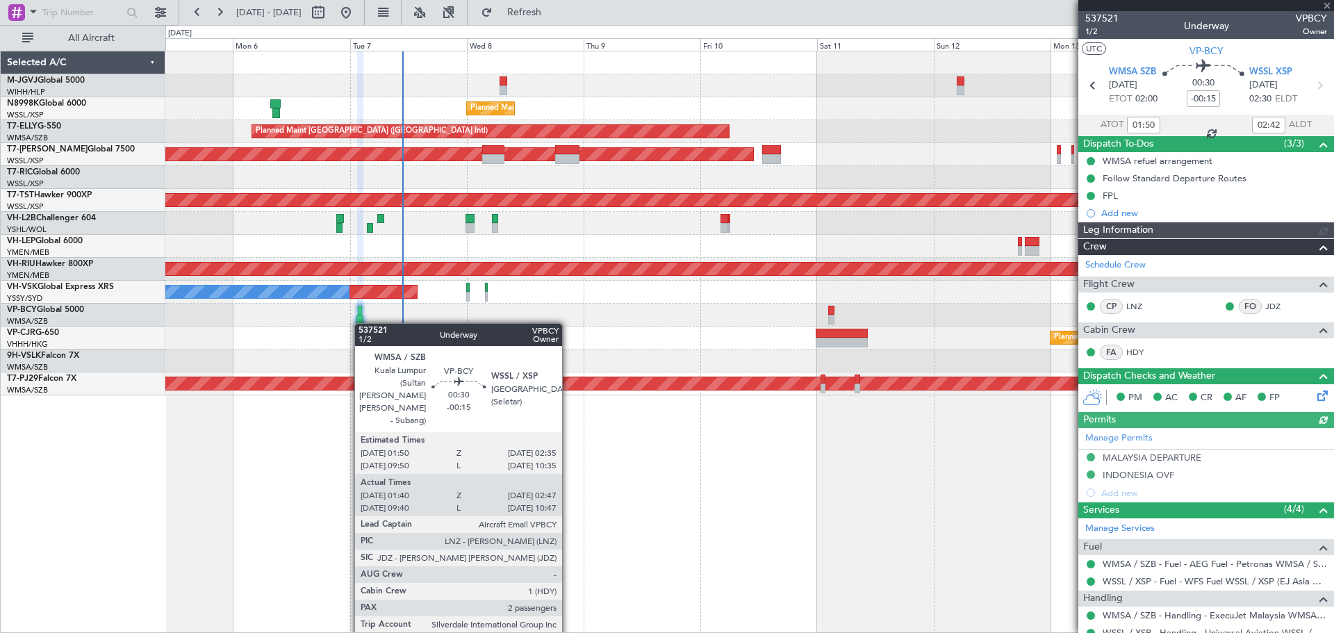
type input "[PERSON_NAME] (EYU)"
type input "A0102"
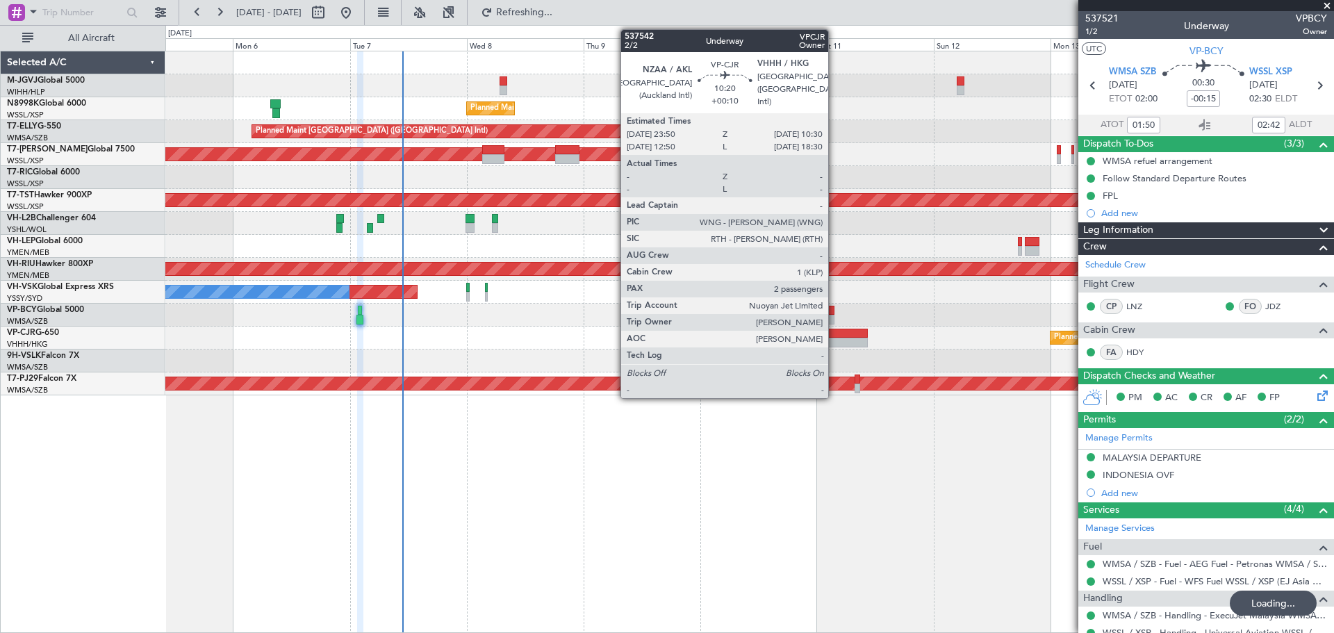
click at [834, 337] on div at bounding box center [842, 334] width 52 height 10
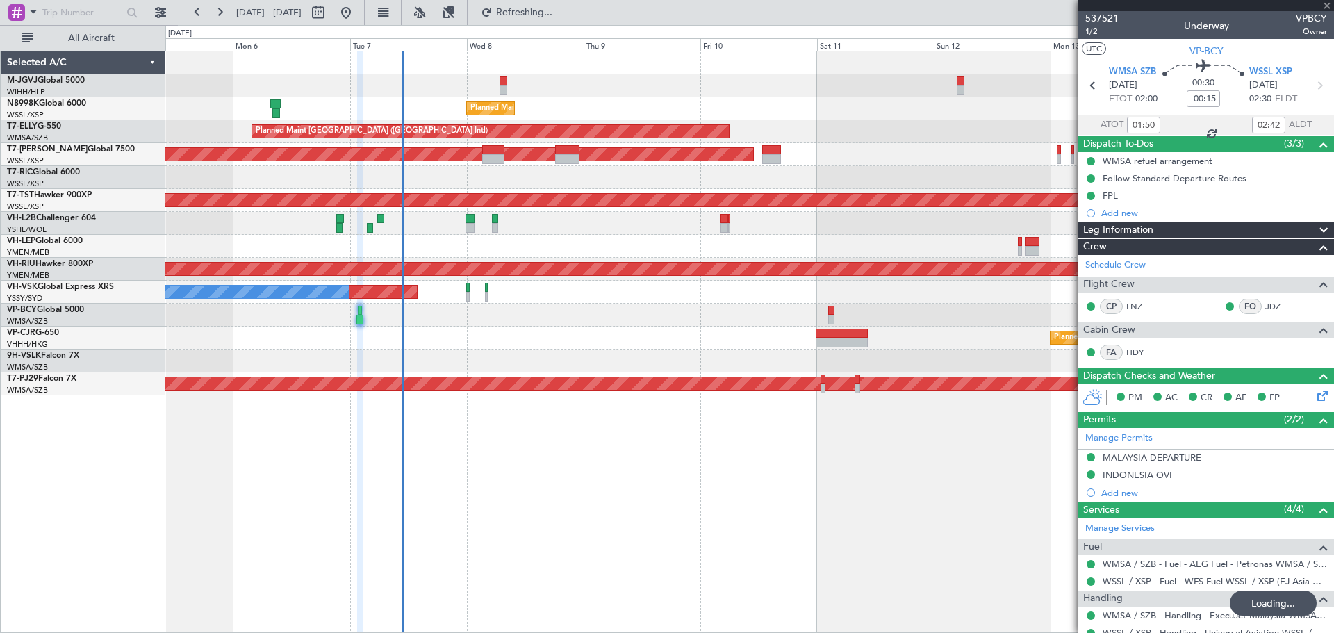
type input "+00:10"
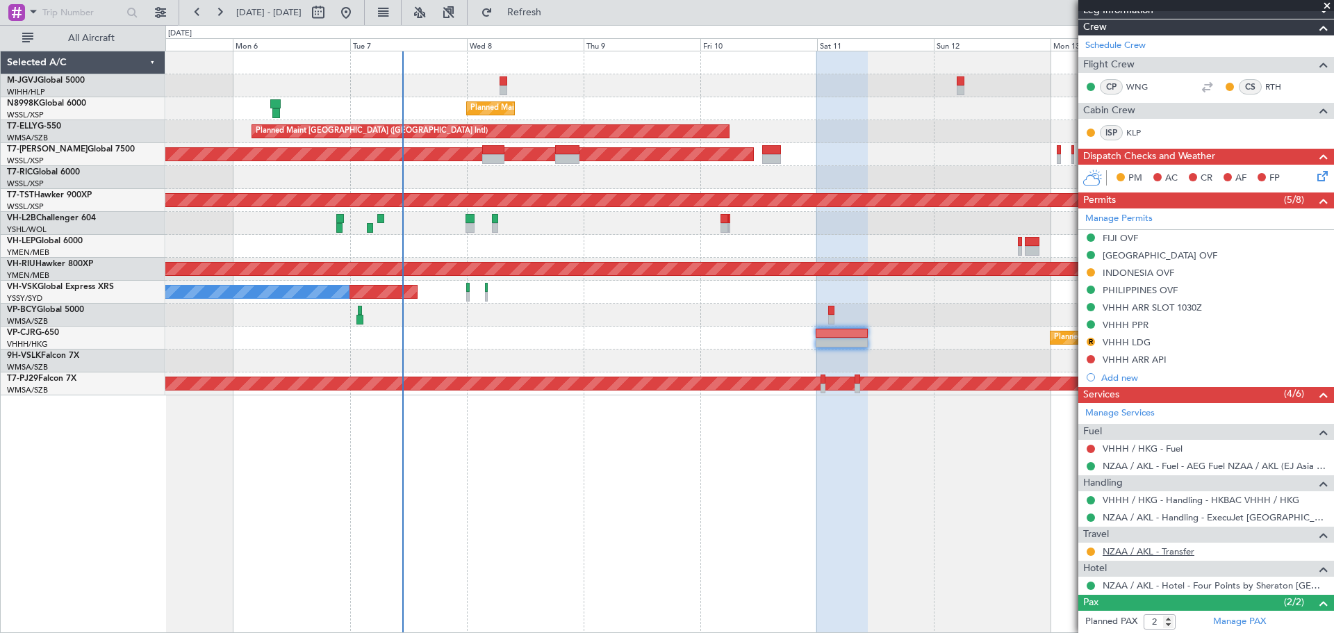
scroll to position [317, 0]
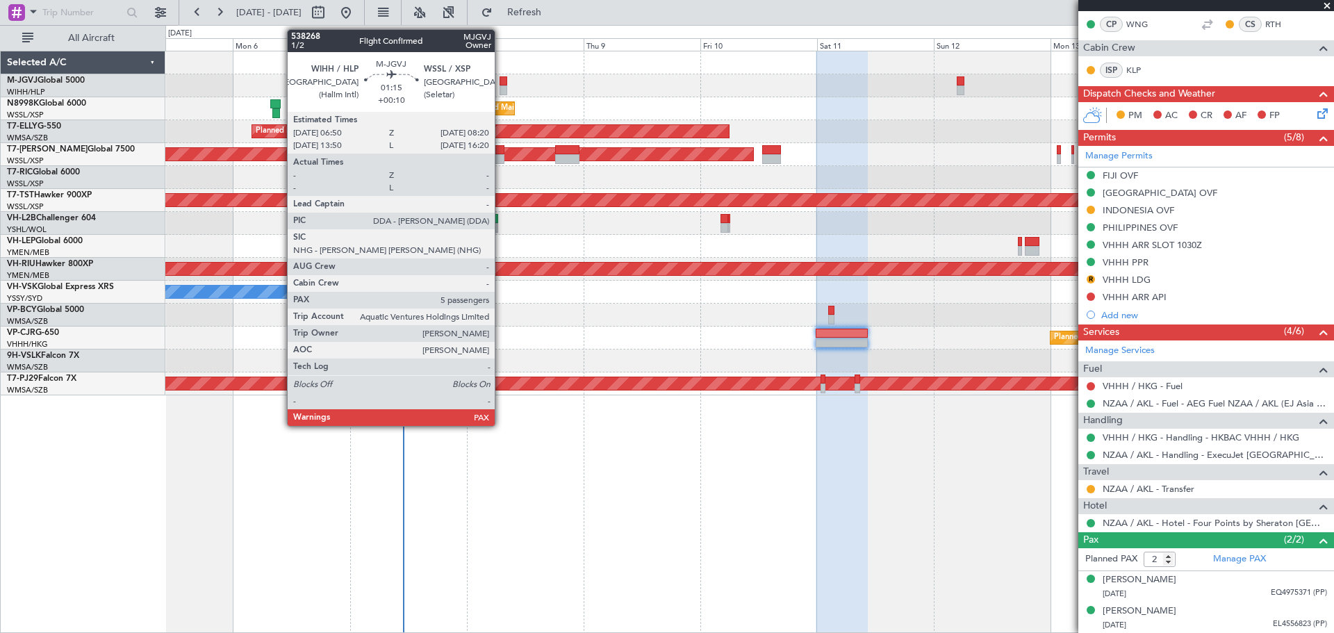
click at [501, 83] on div at bounding box center [504, 81] width 8 height 10
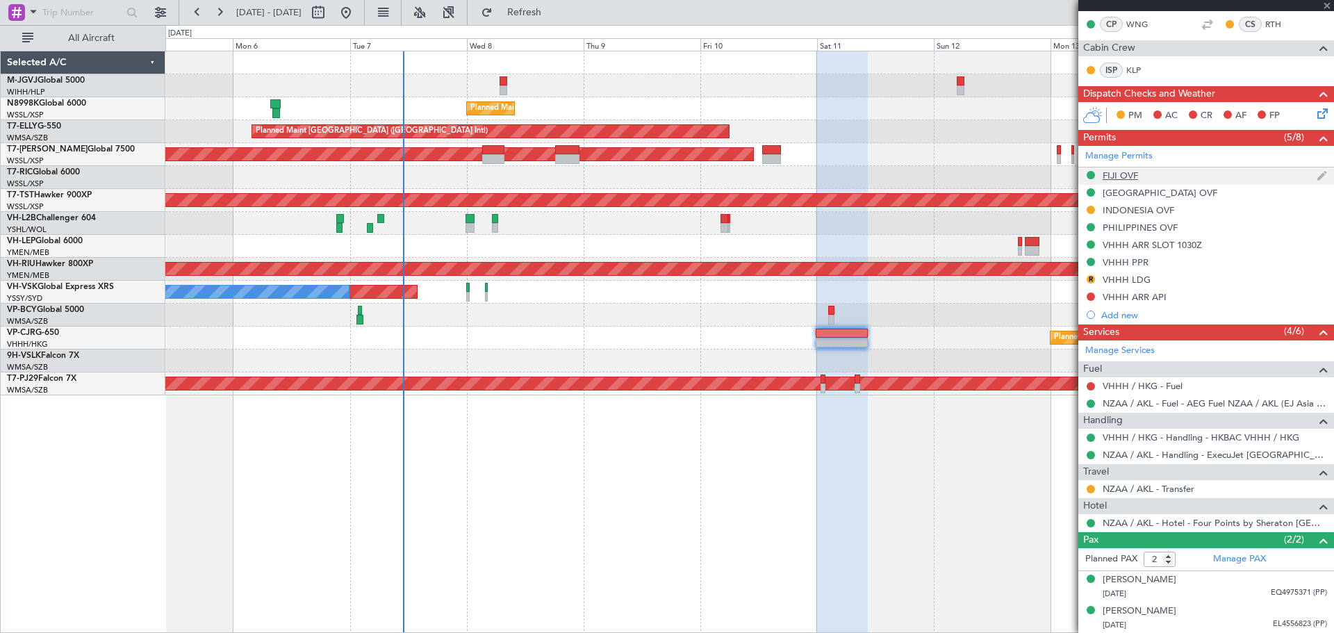
type input "5"
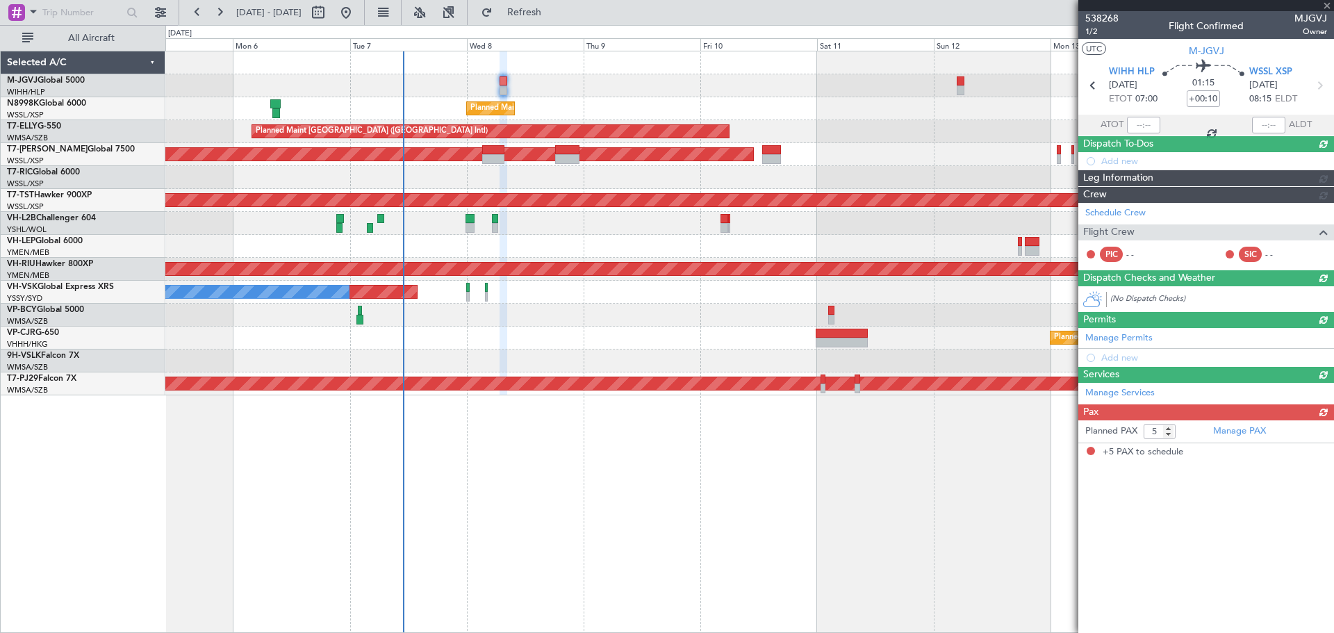
scroll to position [0, 0]
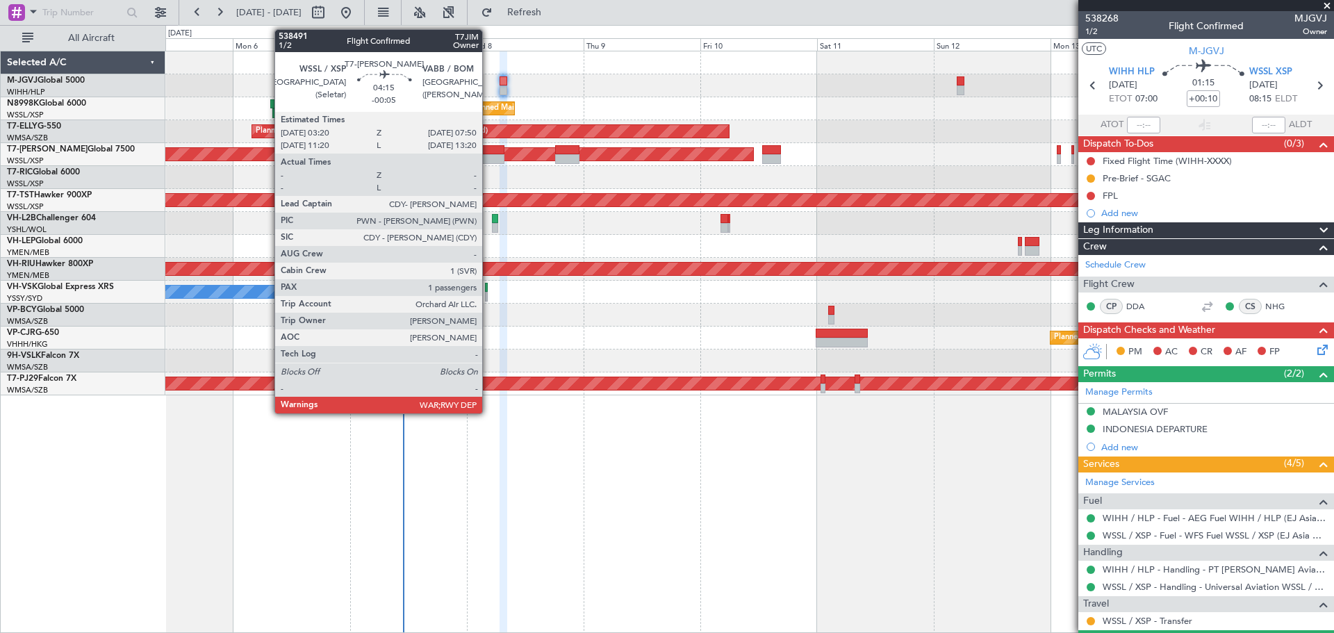
click at [488, 154] on div at bounding box center [493, 150] width 22 height 10
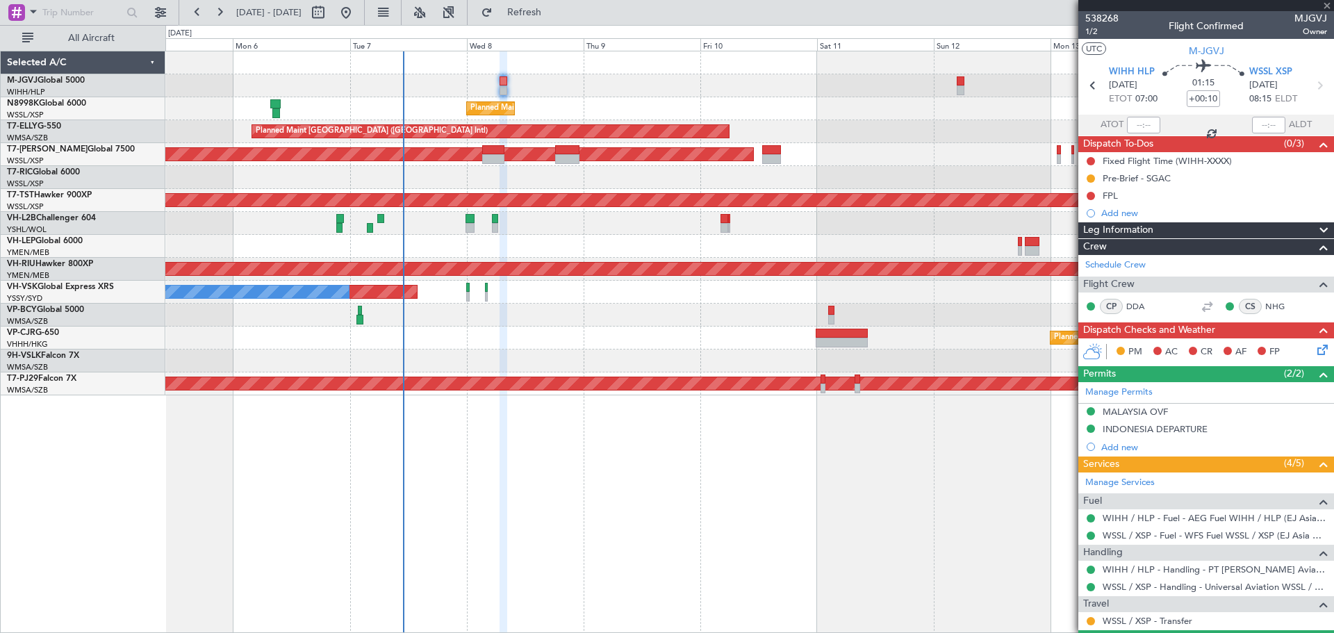
type input "-00:05"
type input "1"
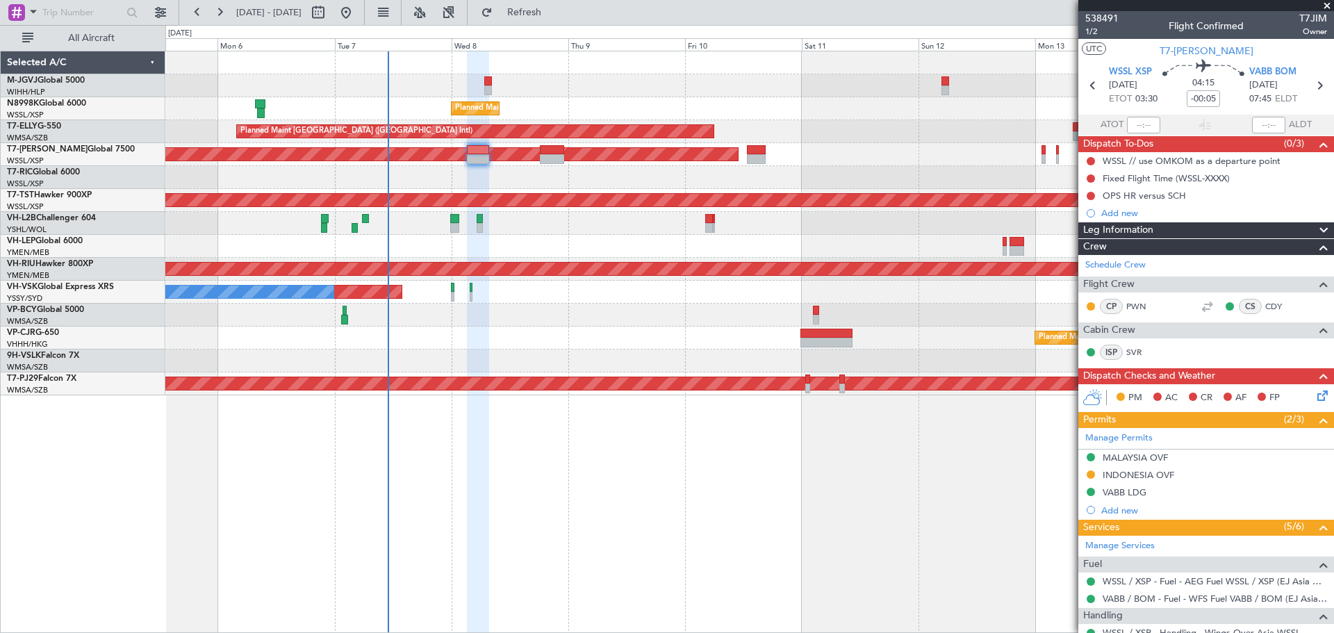
click at [839, 181] on div at bounding box center [749, 177] width 1168 height 23
